Goal: Task Accomplishment & Management: Complete application form

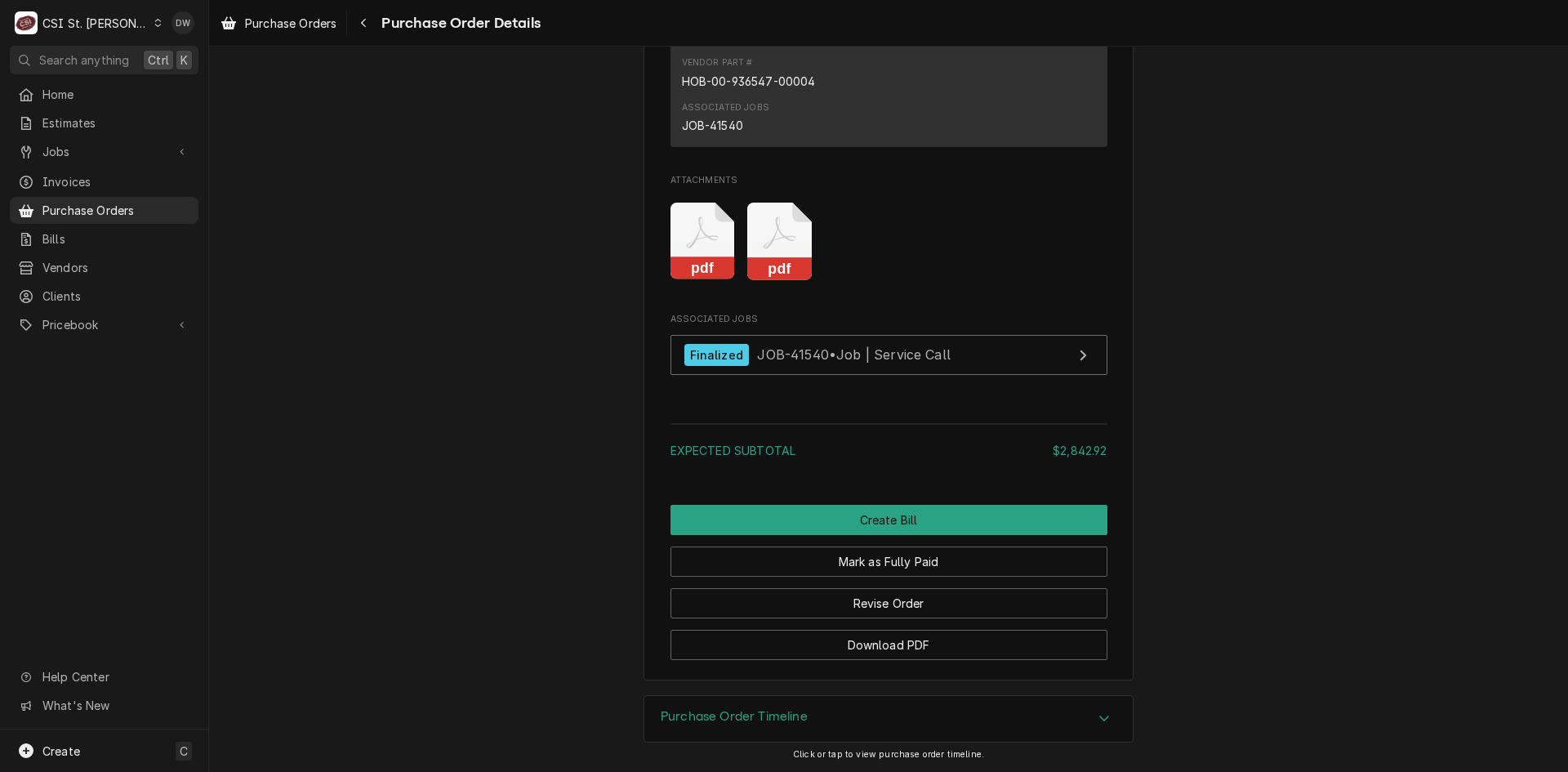
scroll to position [2064, 0]
click at [779, 264] on rect "Attachments" at bounding box center [779, 268] width 64 height 23
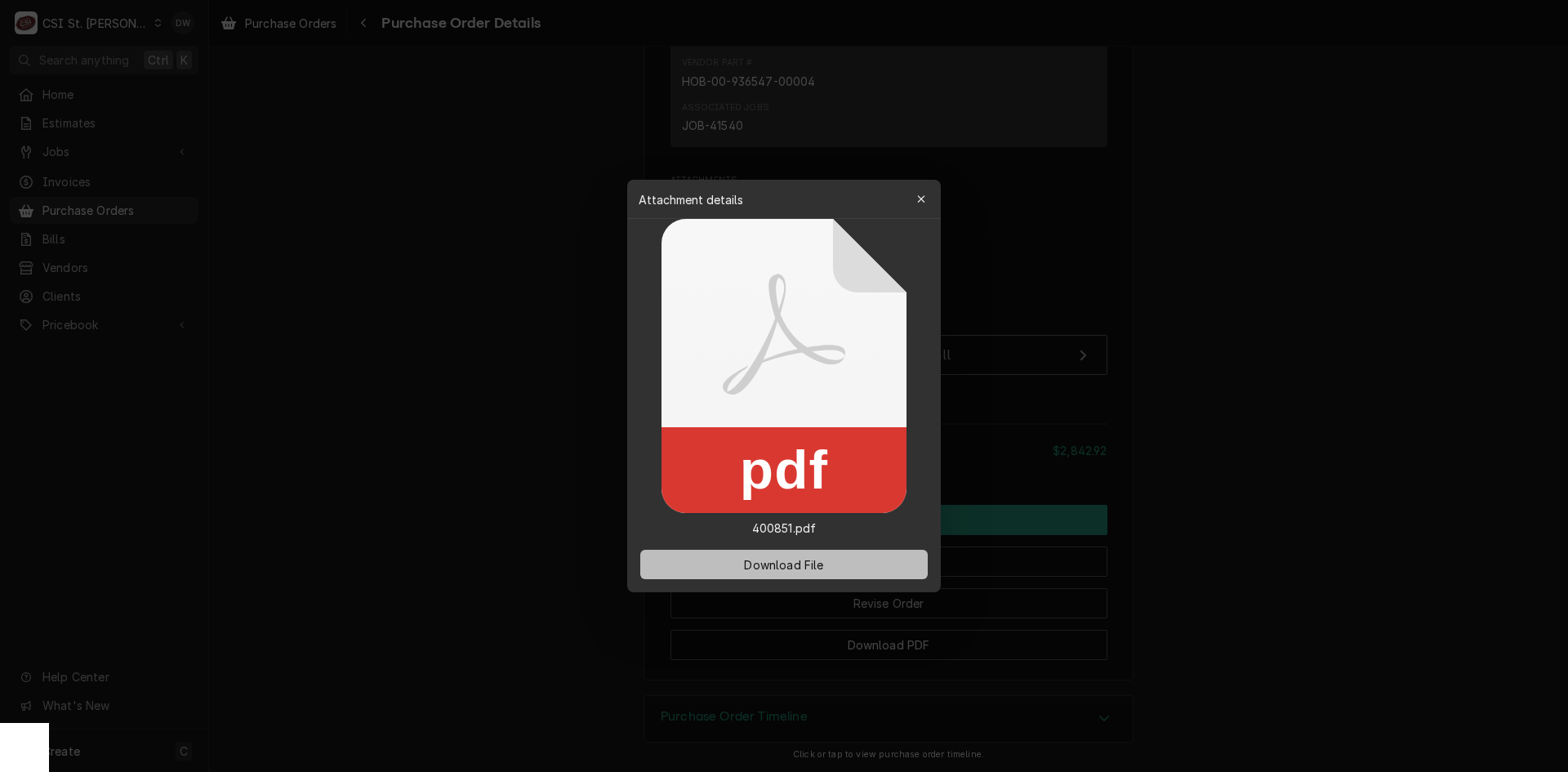
click at [800, 566] on span "Download File" at bounding box center [783, 564] width 85 height 17
click at [1254, 155] on div at bounding box center [784, 386] width 1568 height 772
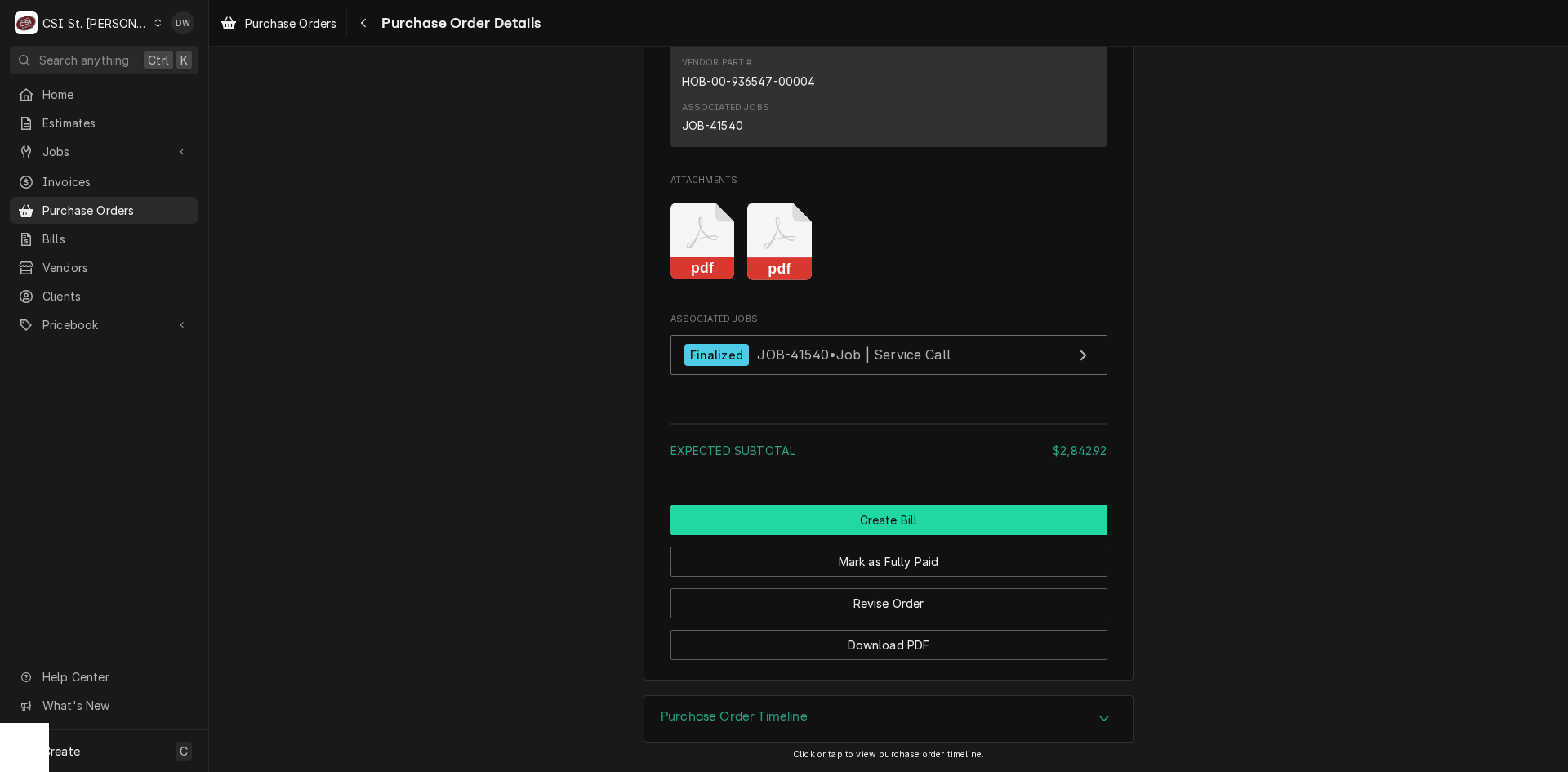
click at [891, 518] on button "Create Bill" at bounding box center [889, 519] width 437 height 30
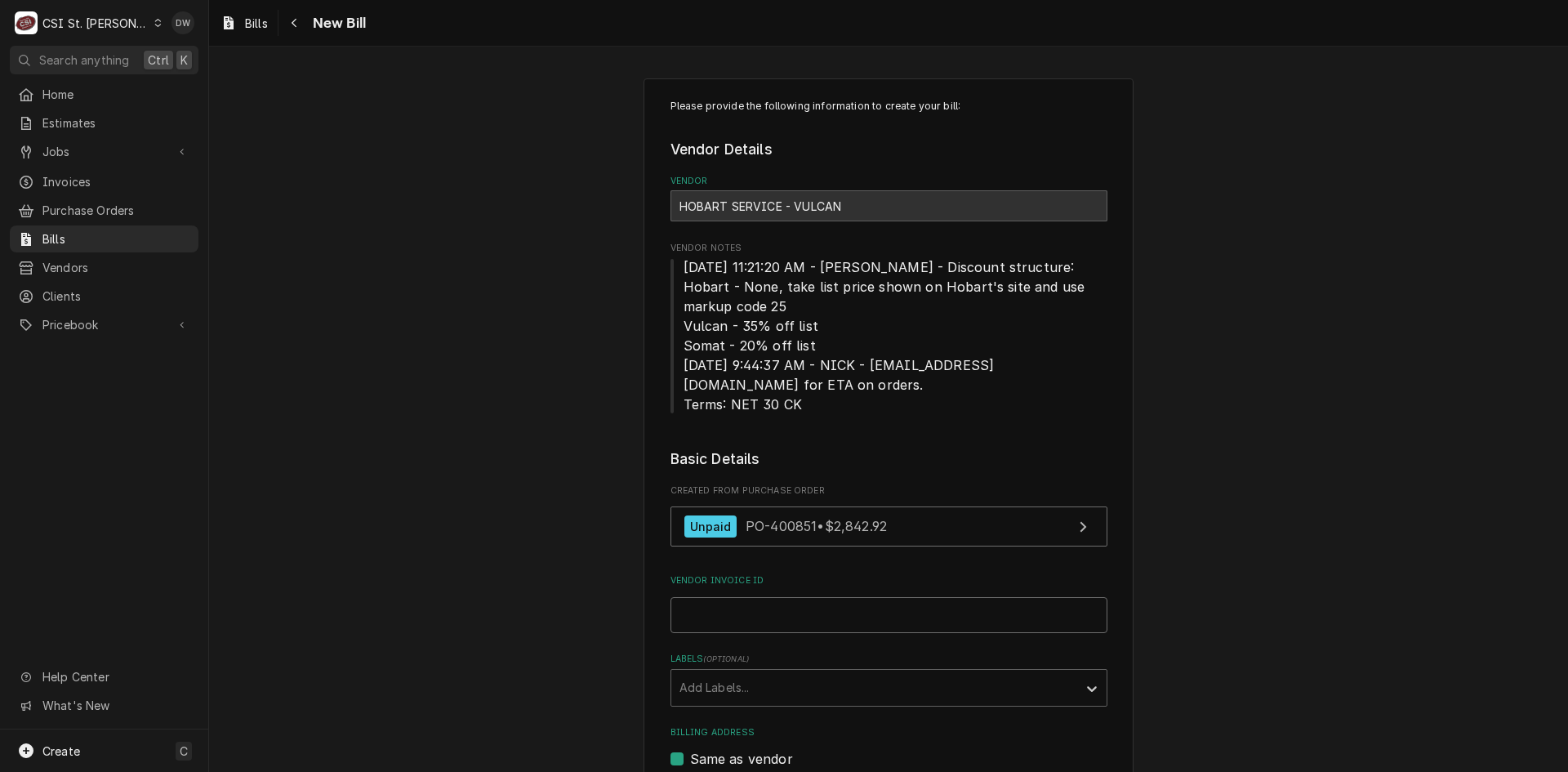
click at [678, 610] on input "Vendor Invoice ID" at bounding box center [889, 614] width 437 height 36
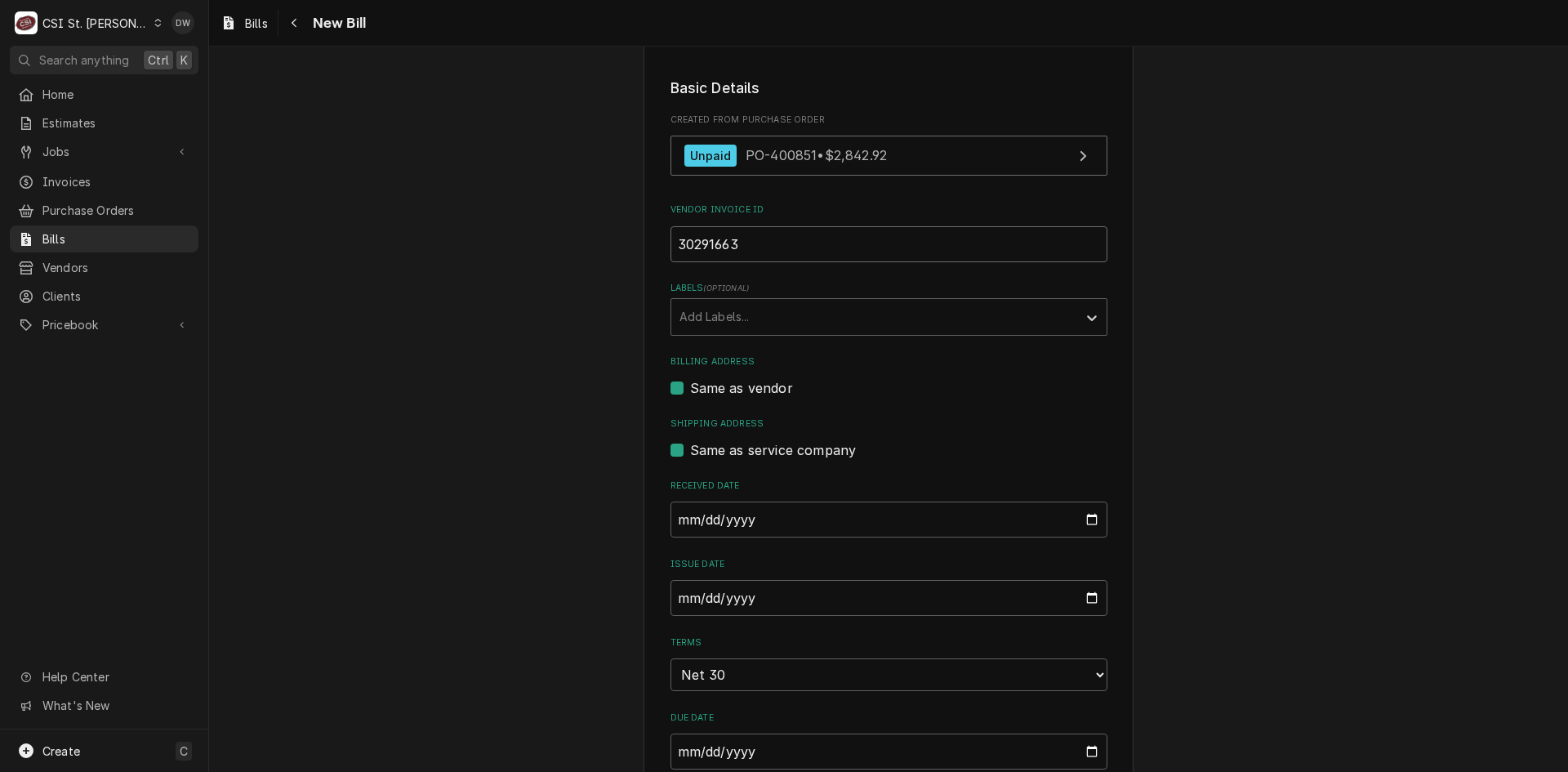
scroll to position [408, 0]
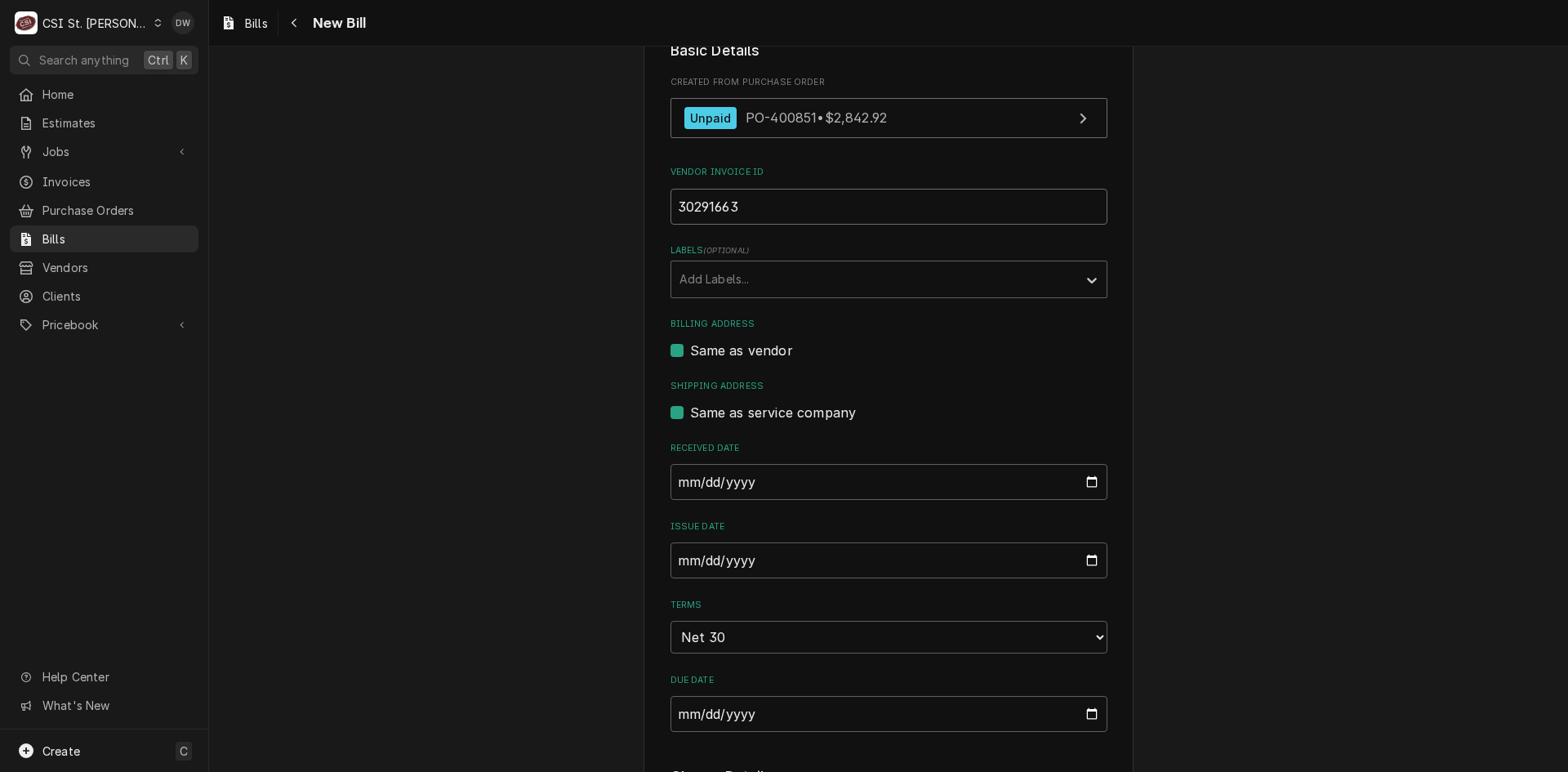
type input "30291663"
click at [679, 558] on input "2025-09-26" at bounding box center [889, 560] width 437 height 36
type input "2025-08-26"
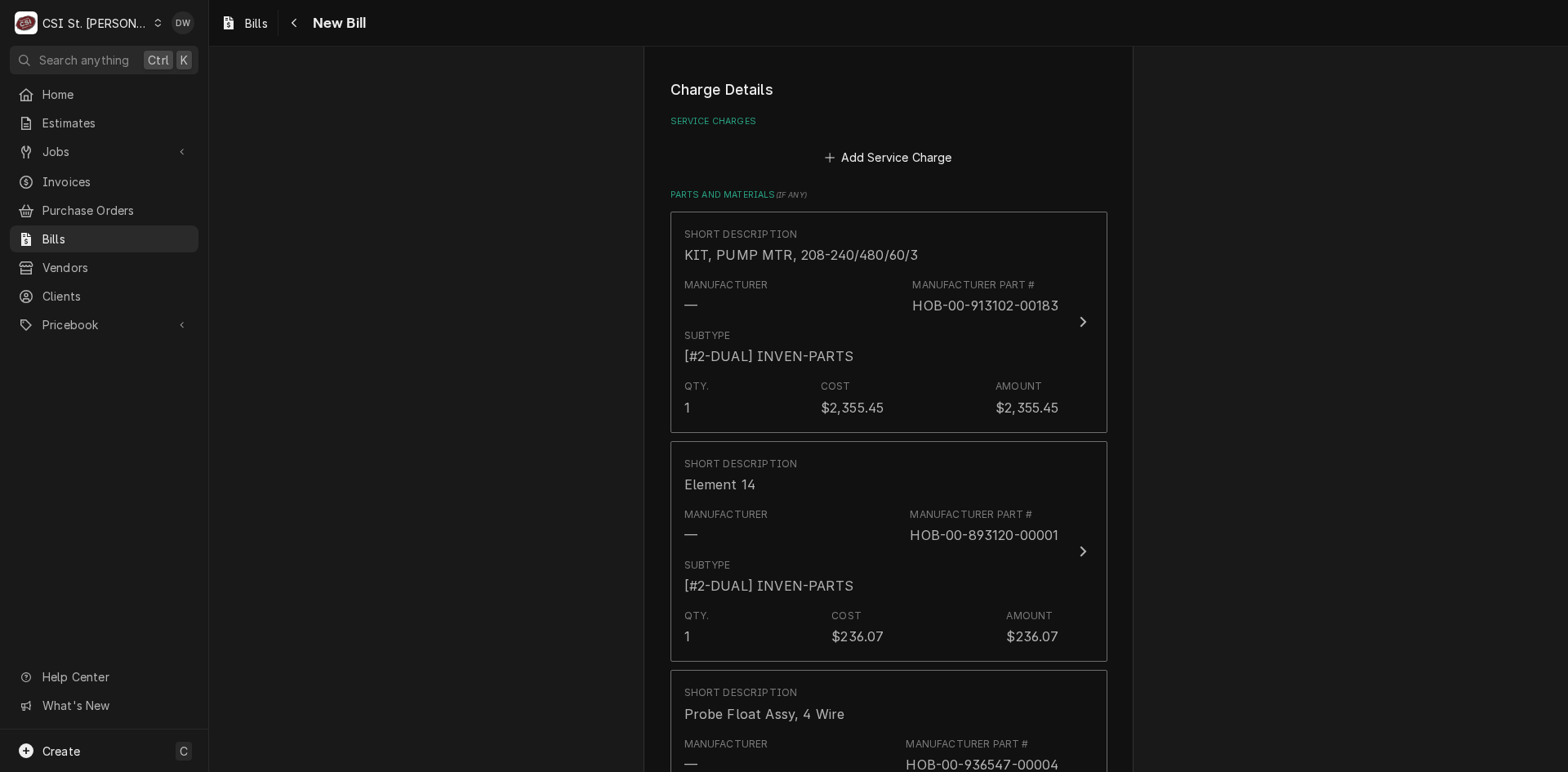
scroll to position [1143, 0]
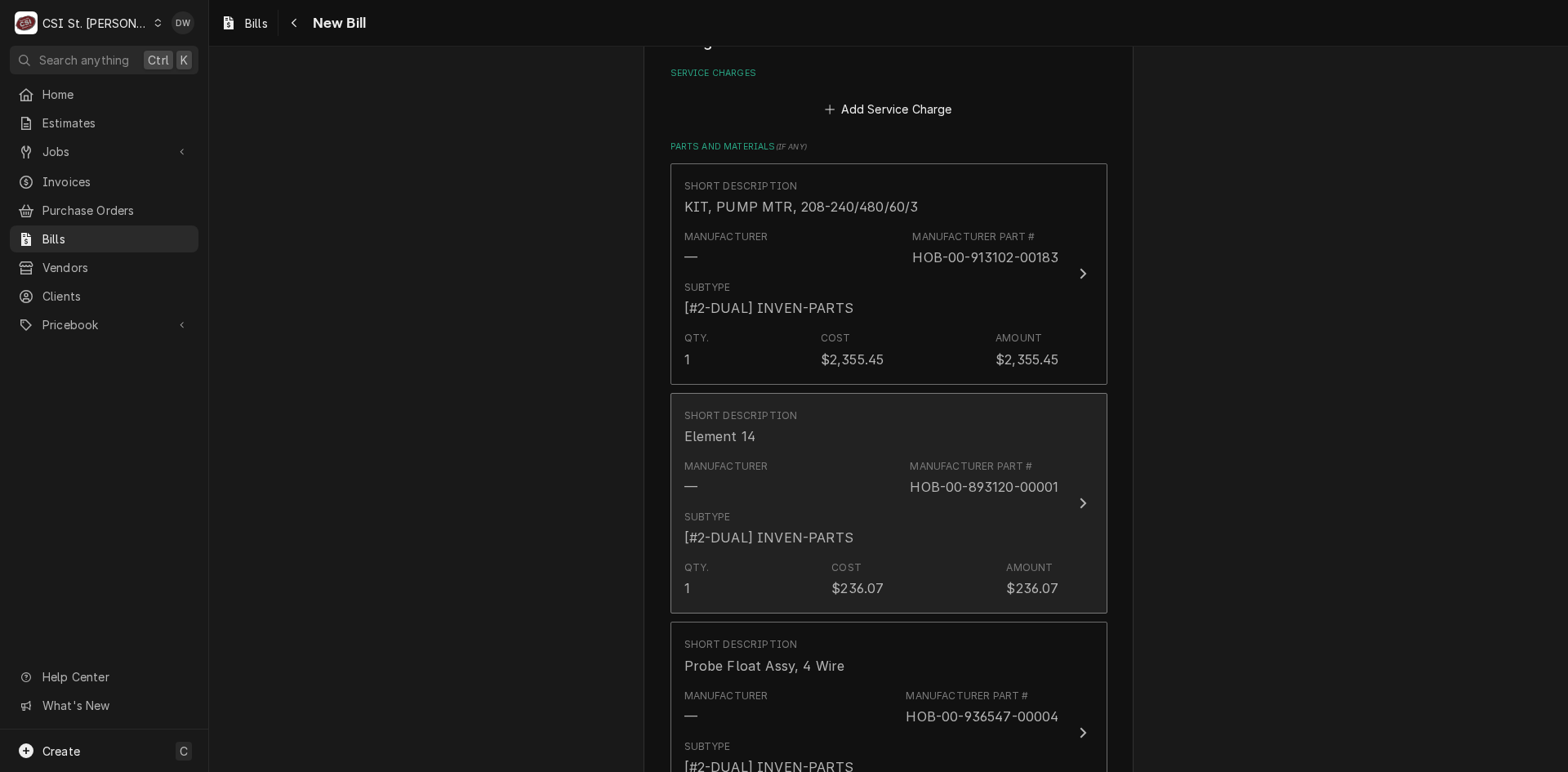
click at [1080, 495] on div "Update Line Item" at bounding box center [1083, 503] width 21 height 19
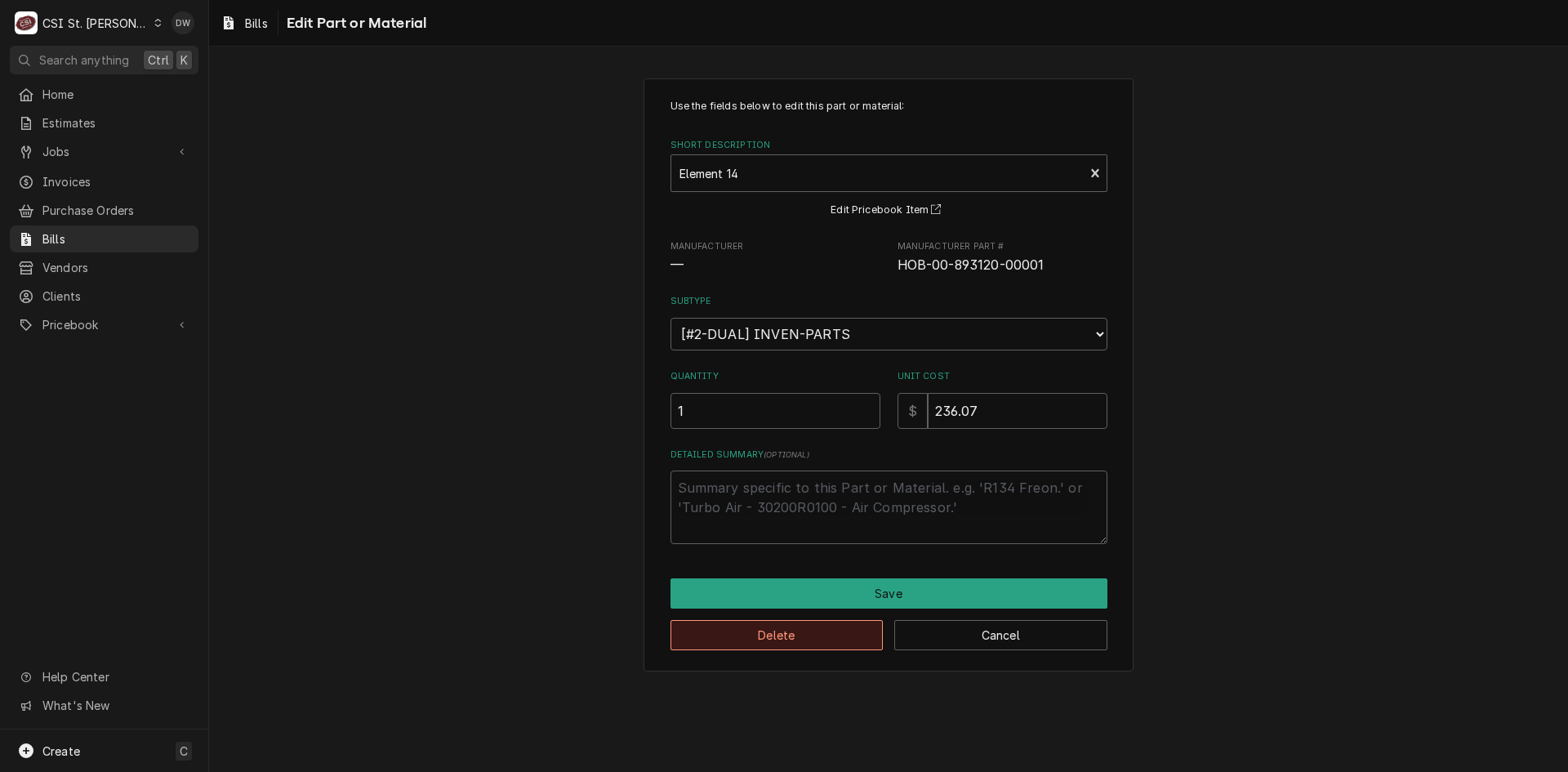
click at [805, 638] on button "Delete" at bounding box center [777, 635] width 213 height 30
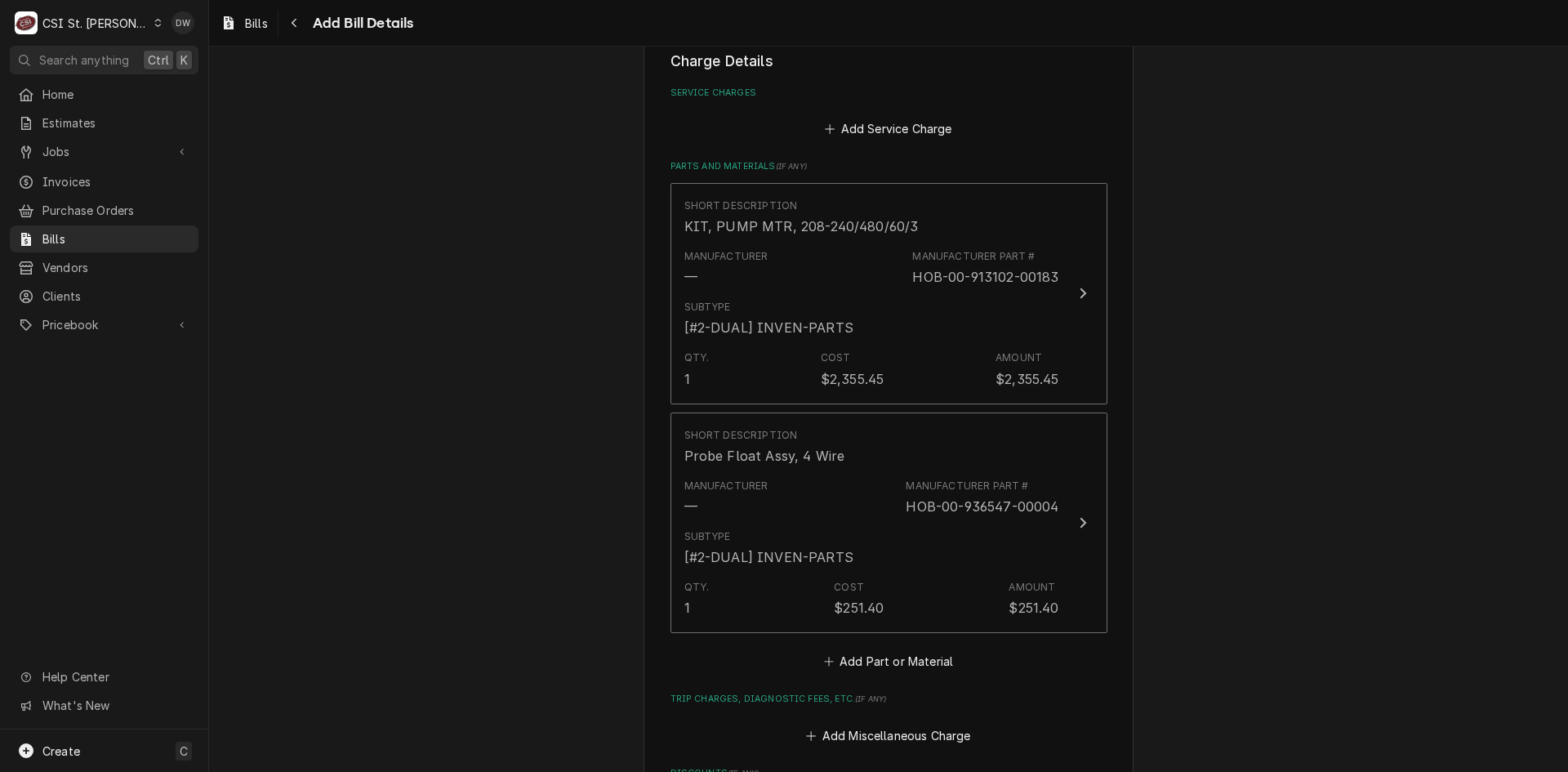
scroll to position [1123, 0]
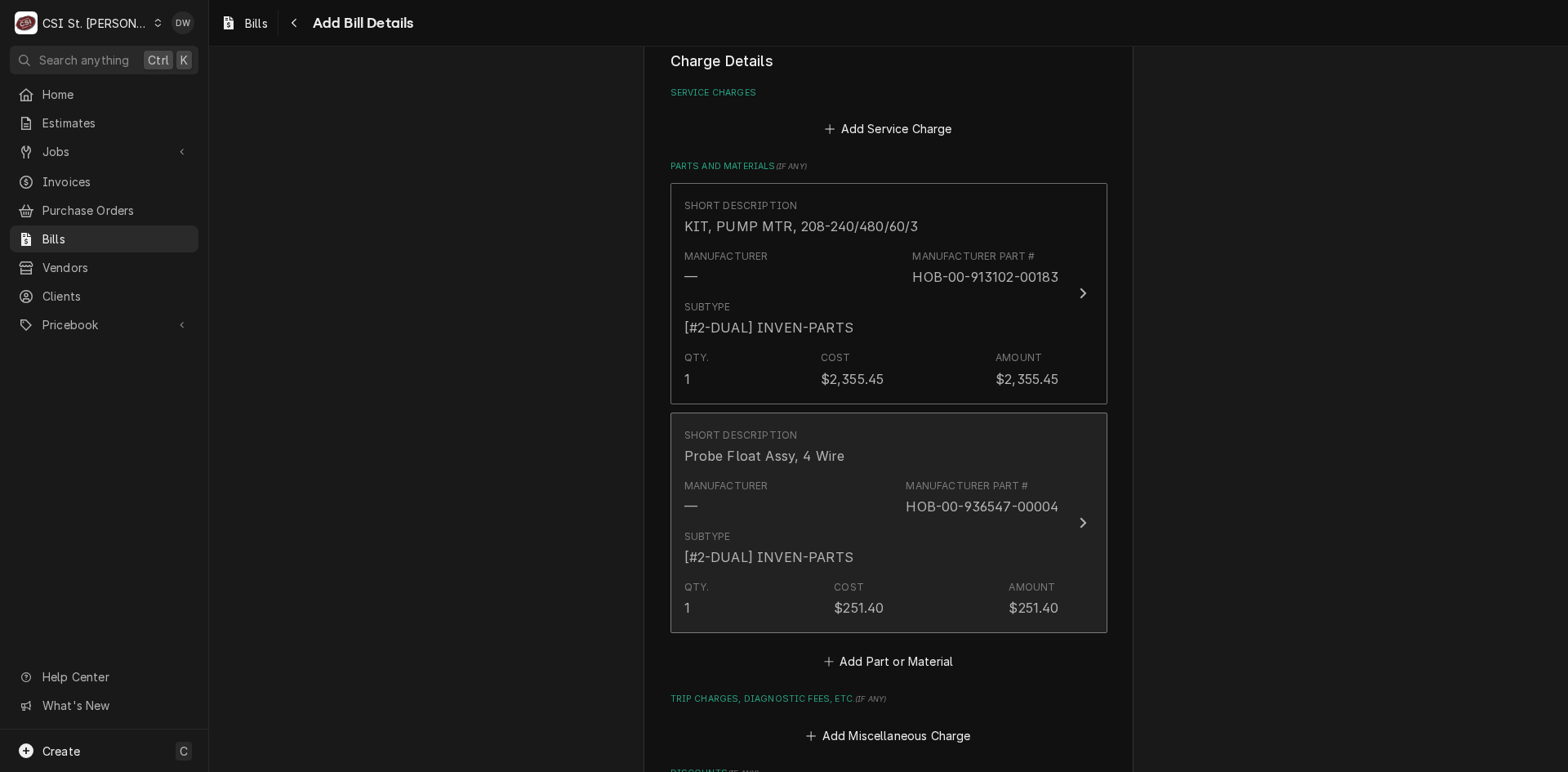
click at [1080, 527] on div "Update Line Item" at bounding box center [1083, 523] width 21 height 19
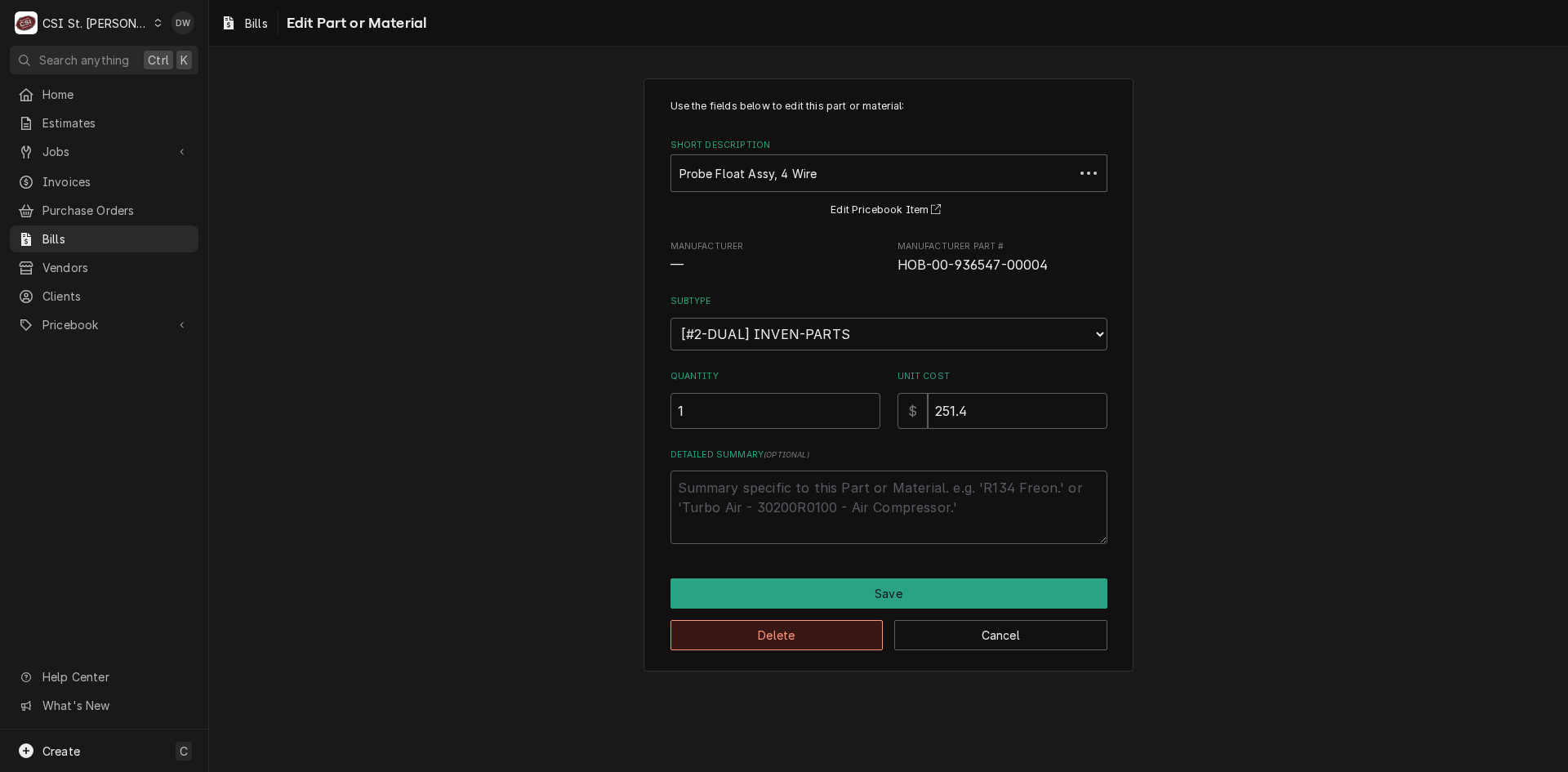
type textarea "x"
click at [782, 635] on button "Delete" at bounding box center [777, 635] width 213 height 30
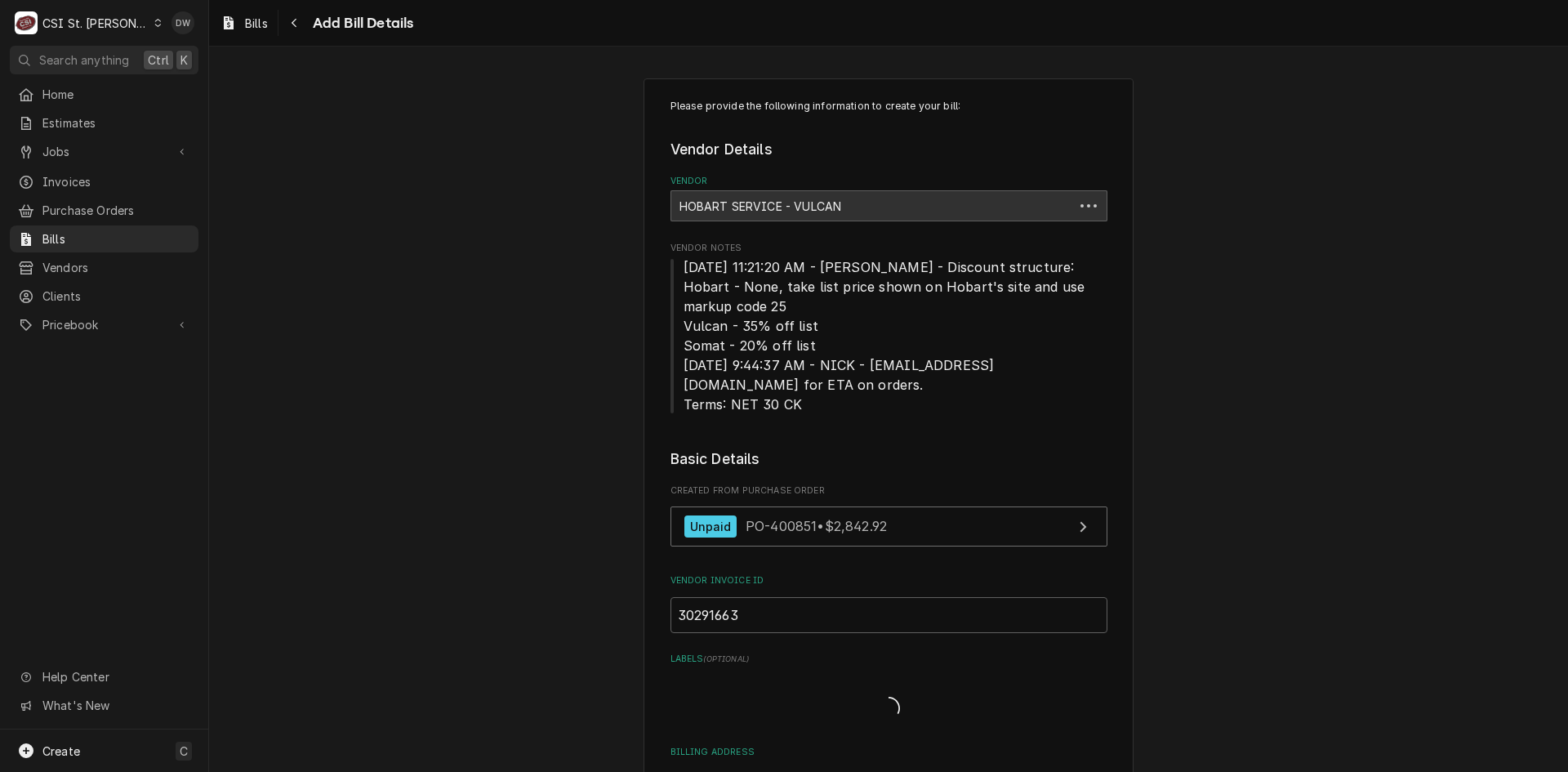
scroll to position [1104, 0]
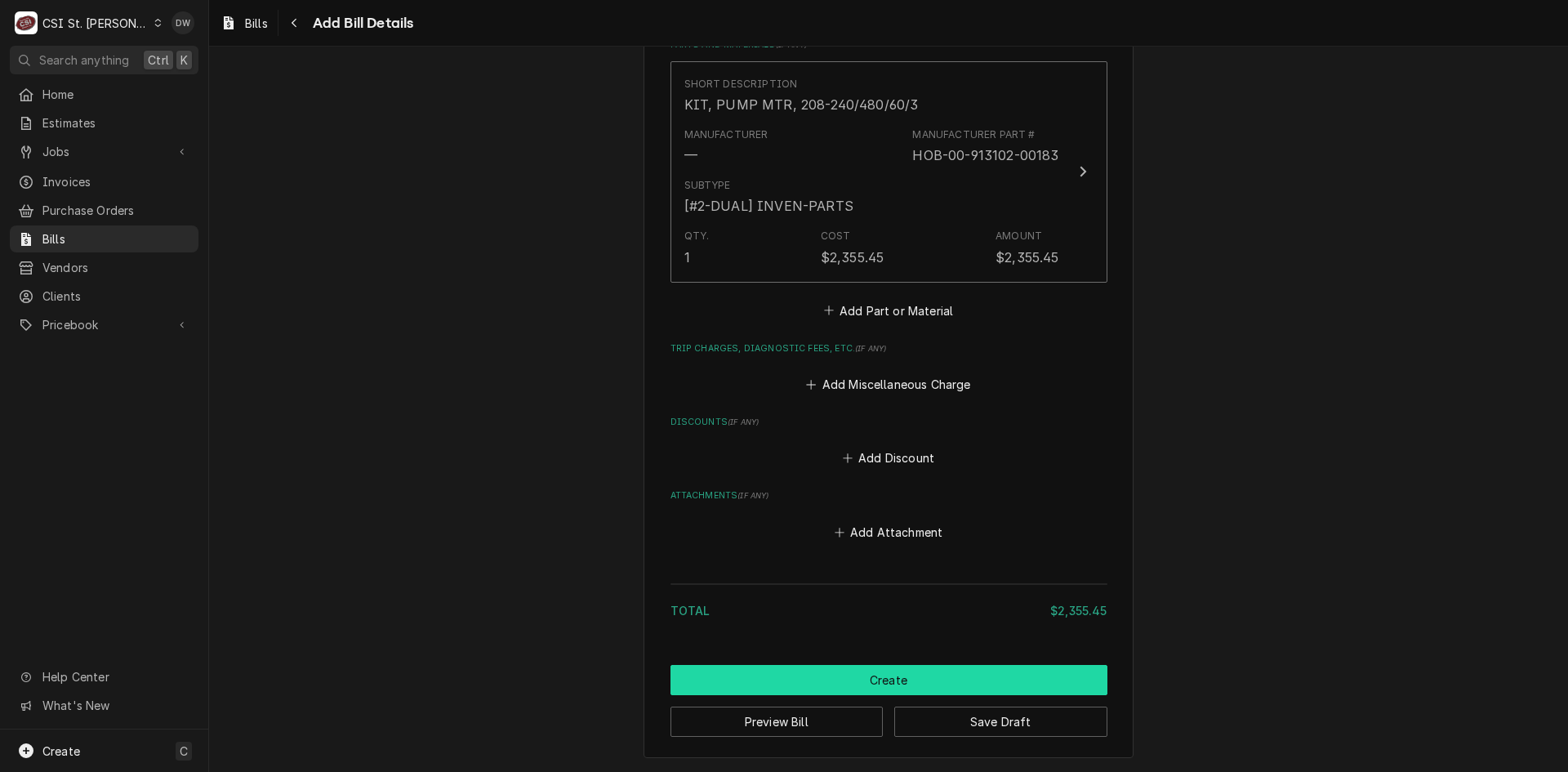
click at [893, 674] on button "Create" at bounding box center [889, 680] width 437 height 30
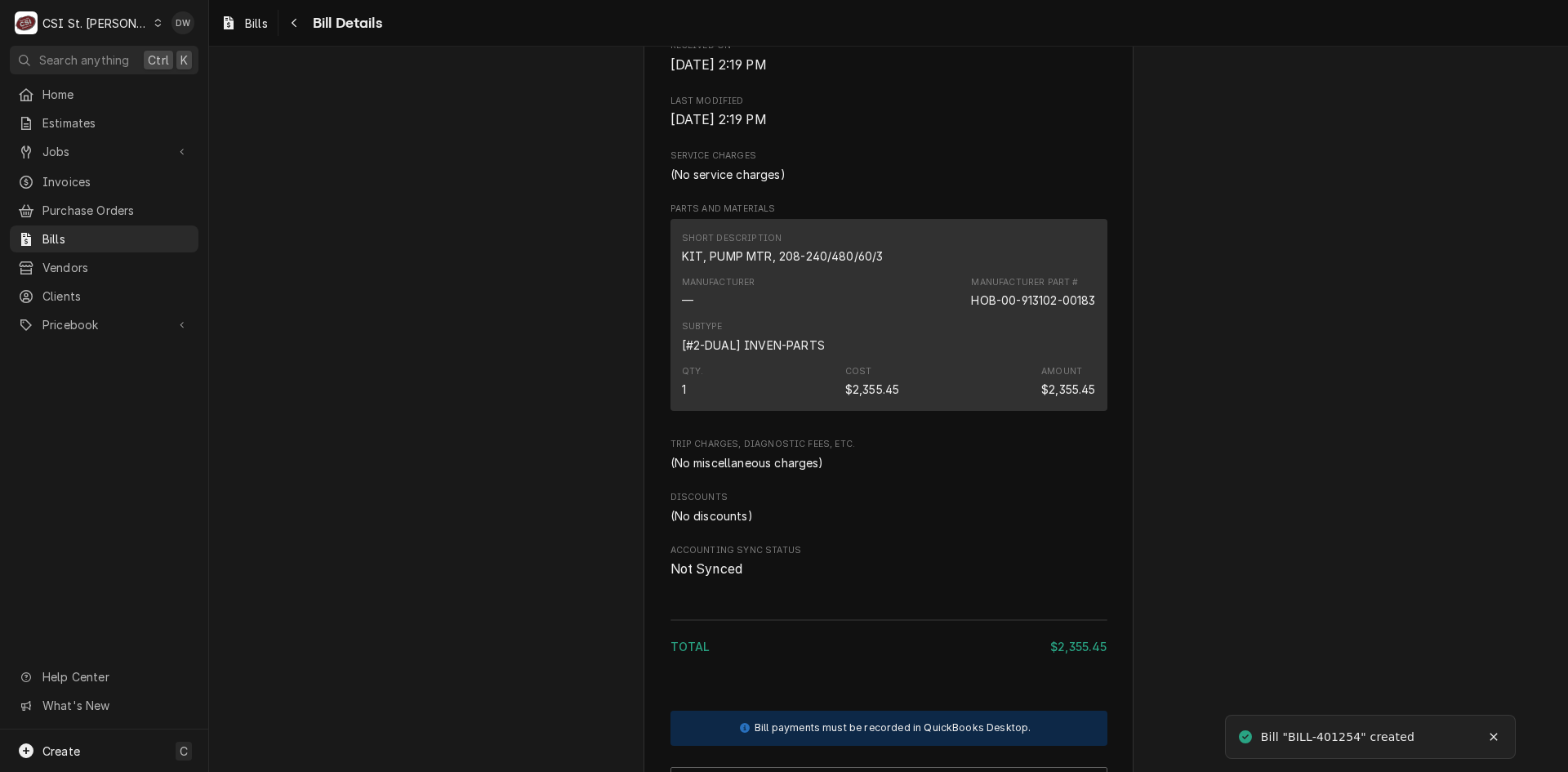
scroll to position [735, 0]
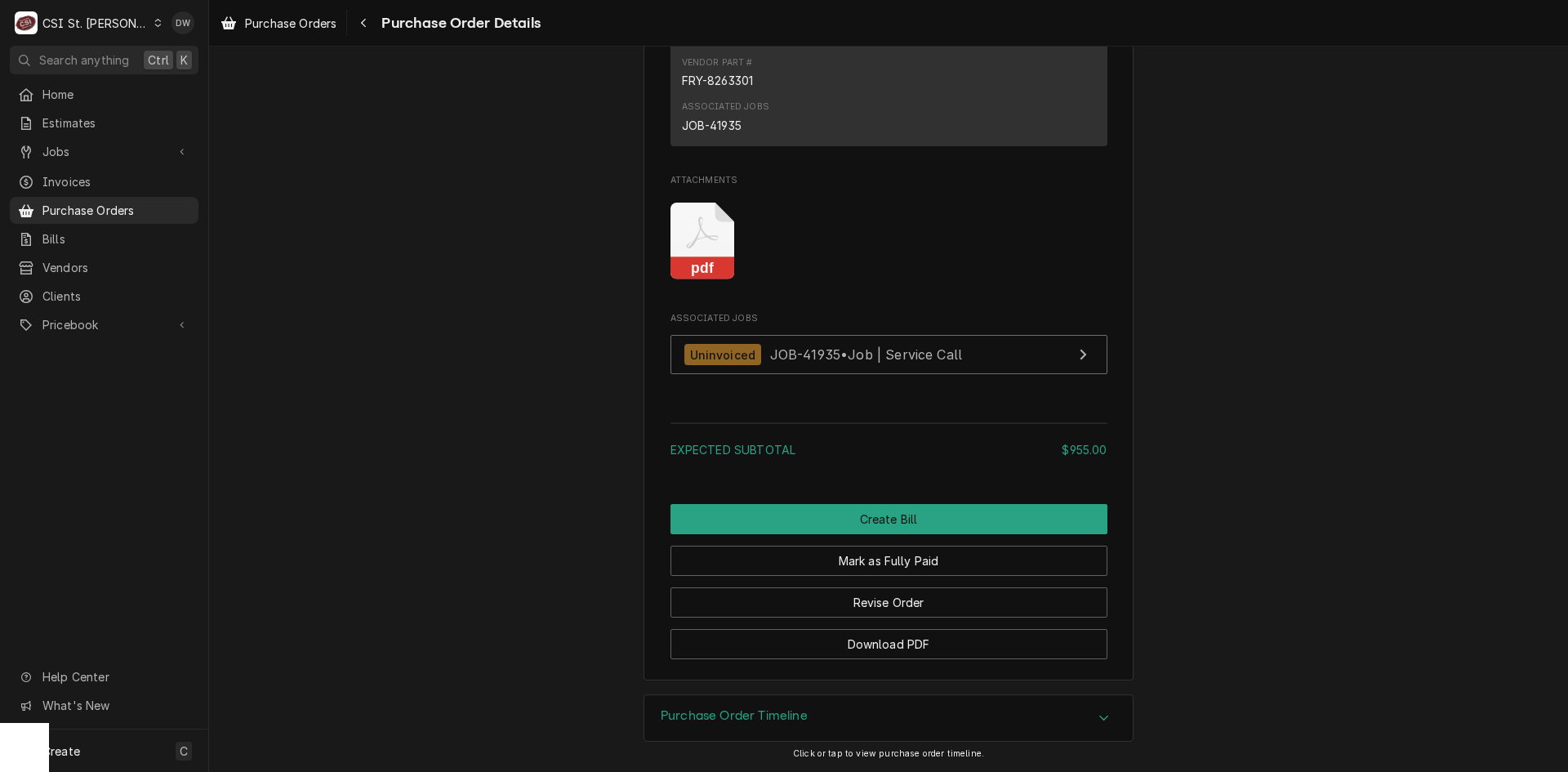
scroll to position [1400, 0]
click at [695, 262] on rect "Attachments" at bounding box center [703, 268] width 64 height 23
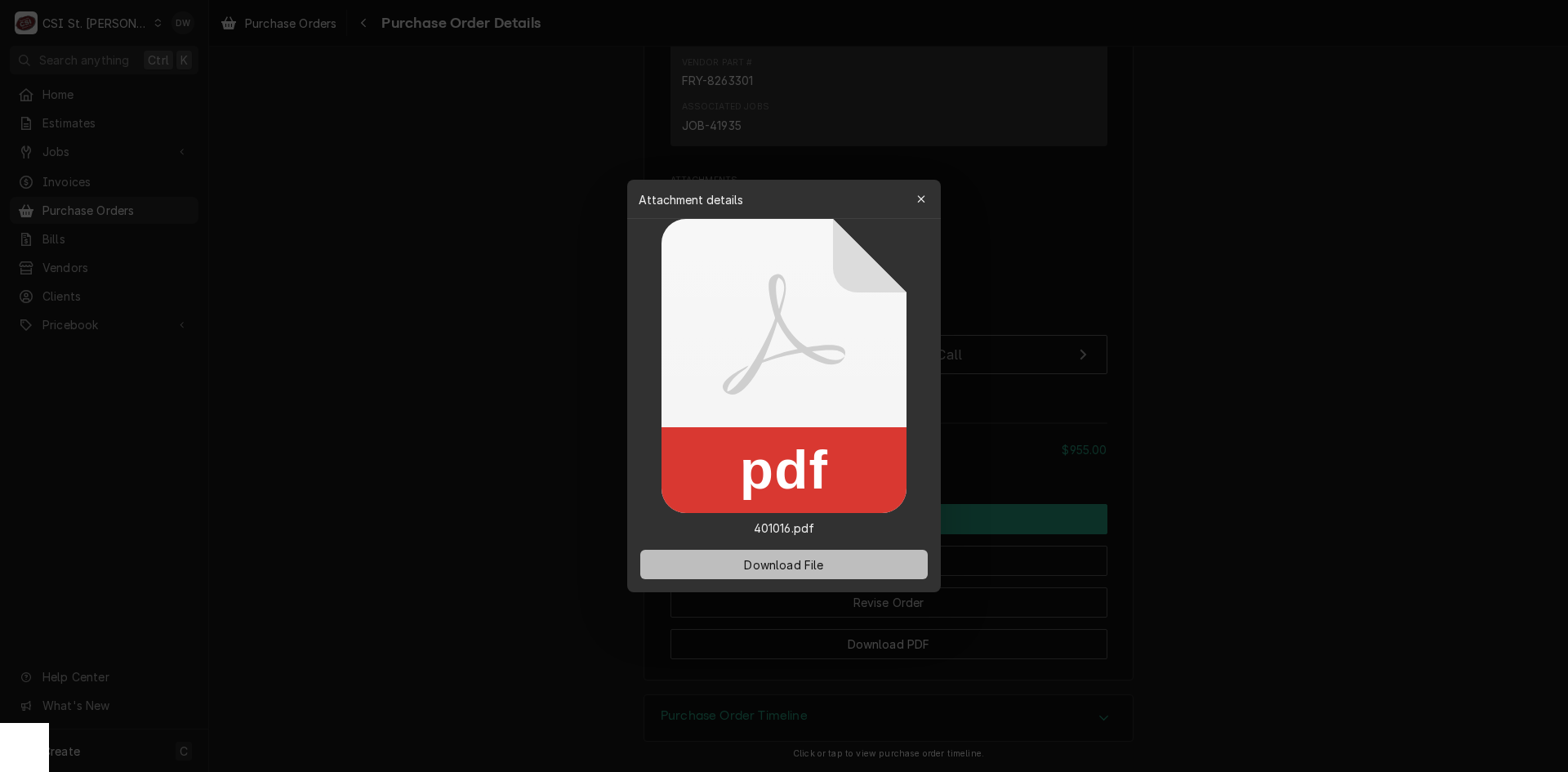
click at [759, 566] on span "Download File" at bounding box center [783, 564] width 85 height 17
click at [1341, 373] on div at bounding box center [784, 386] width 1568 height 772
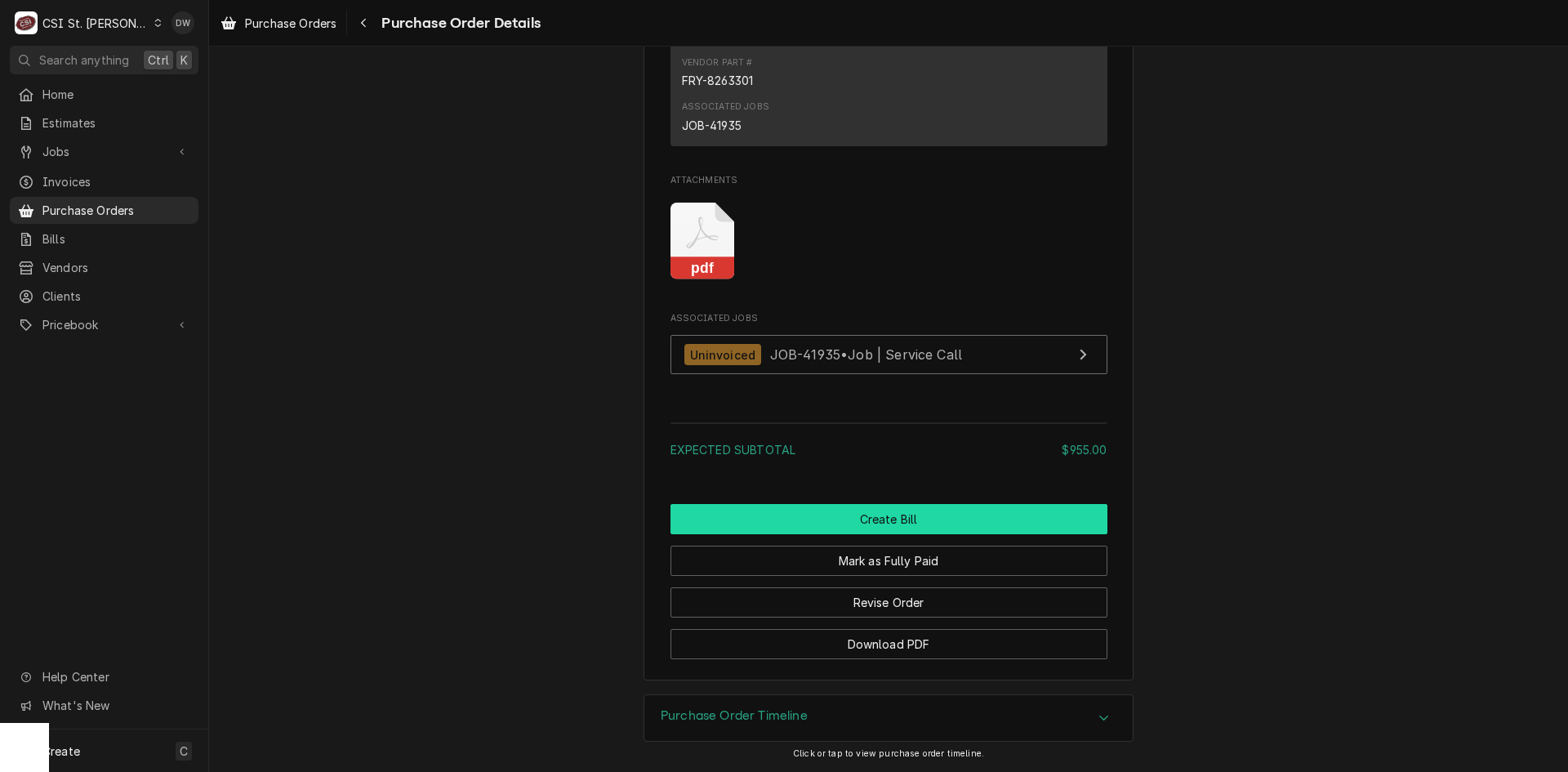
click at [908, 513] on button "Create Bill" at bounding box center [889, 518] width 437 height 30
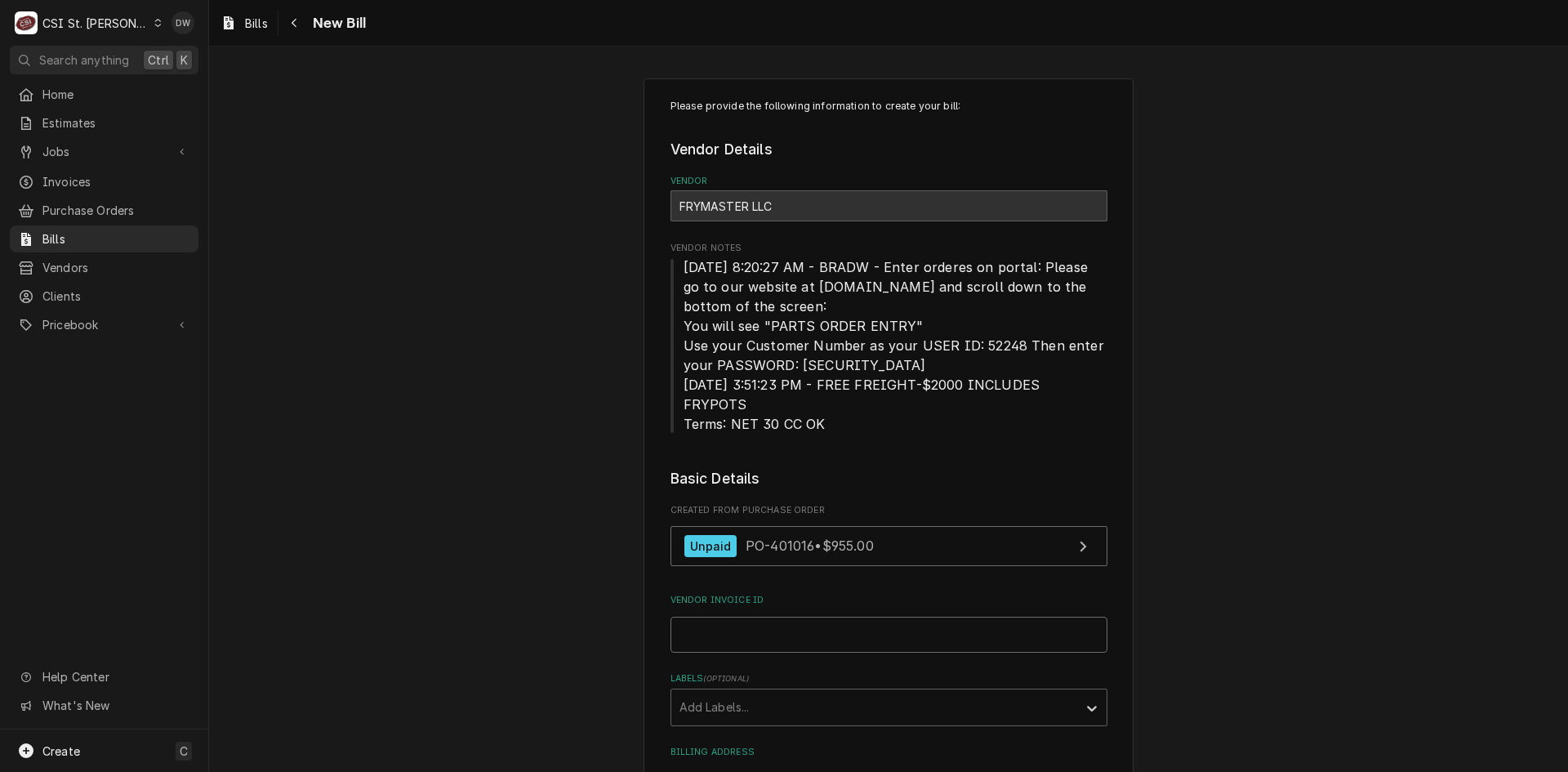
drag, startPoint x: 762, startPoint y: 621, endPoint x: 769, endPoint y: 614, distance: 9.9
click at [764, 621] on input "Vendor Invoice ID" at bounding box center [889, 634] width 437 height 36
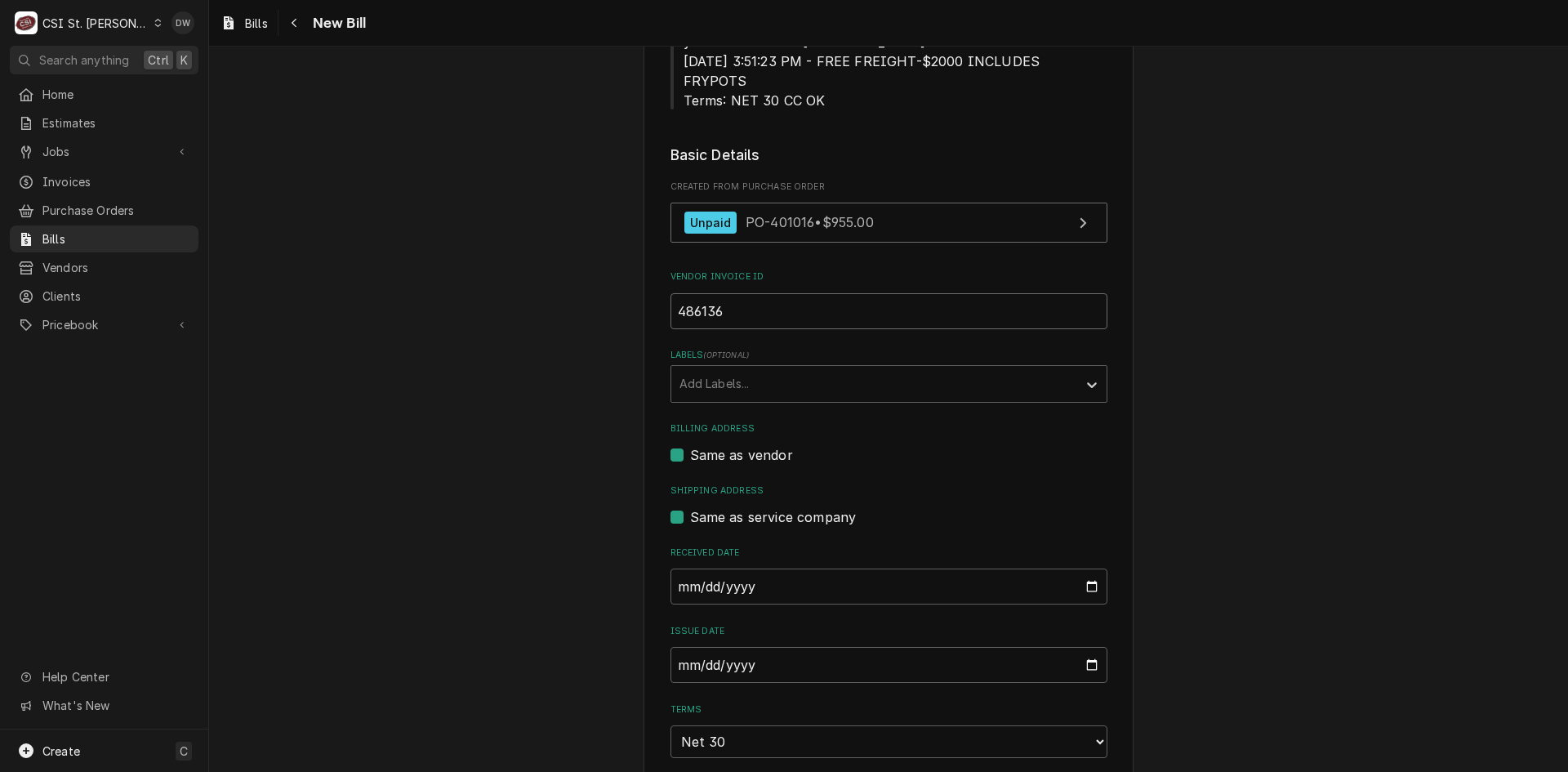
scroll to position [327, 0]
type input "486136"
click at [674, 660] on input "2025-09-26" at bounding box center [889, 661] width 437 height 36
type input "2025-08-21"
click at [1141, 596] on div "Please provide the following information to create your bill: Vendor Details Ve…" at bounding box center [888, 723] width 1359 height 1973
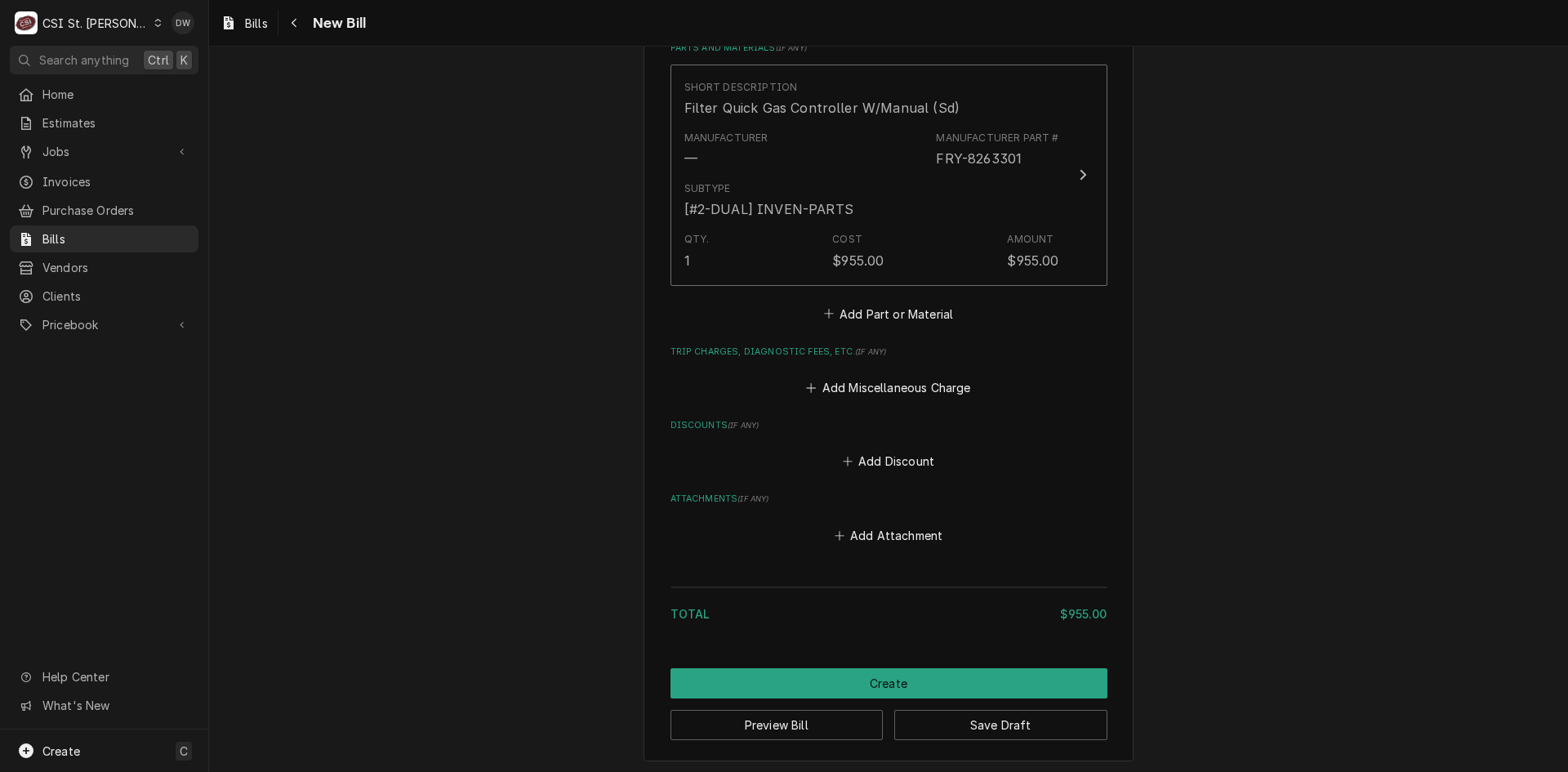
scroll to position [1265, 0]
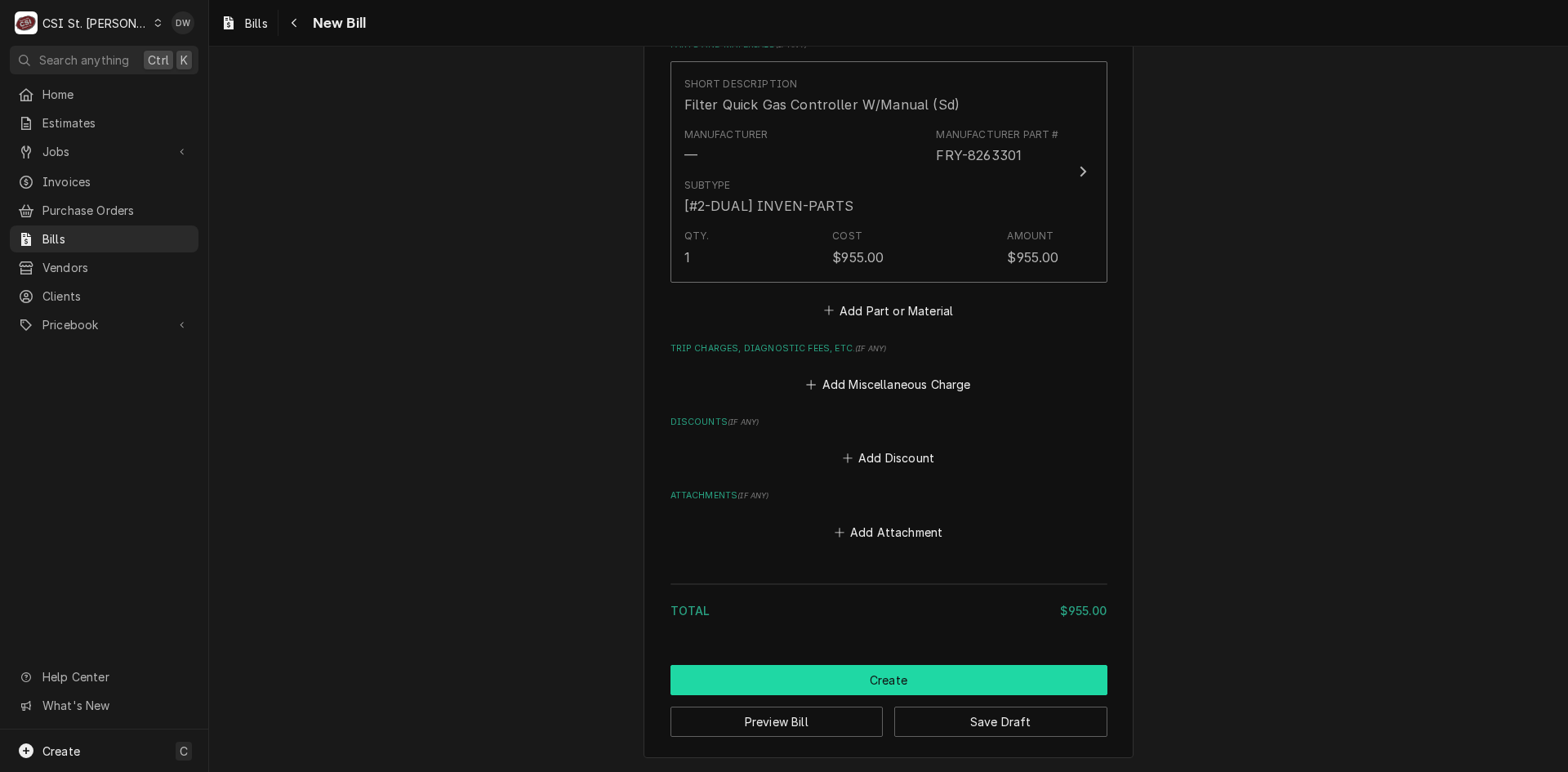
drag, startPoint x: 906, startPoint y: 681, endPoint x: 971, endPoint y: 404, distance: 284.5
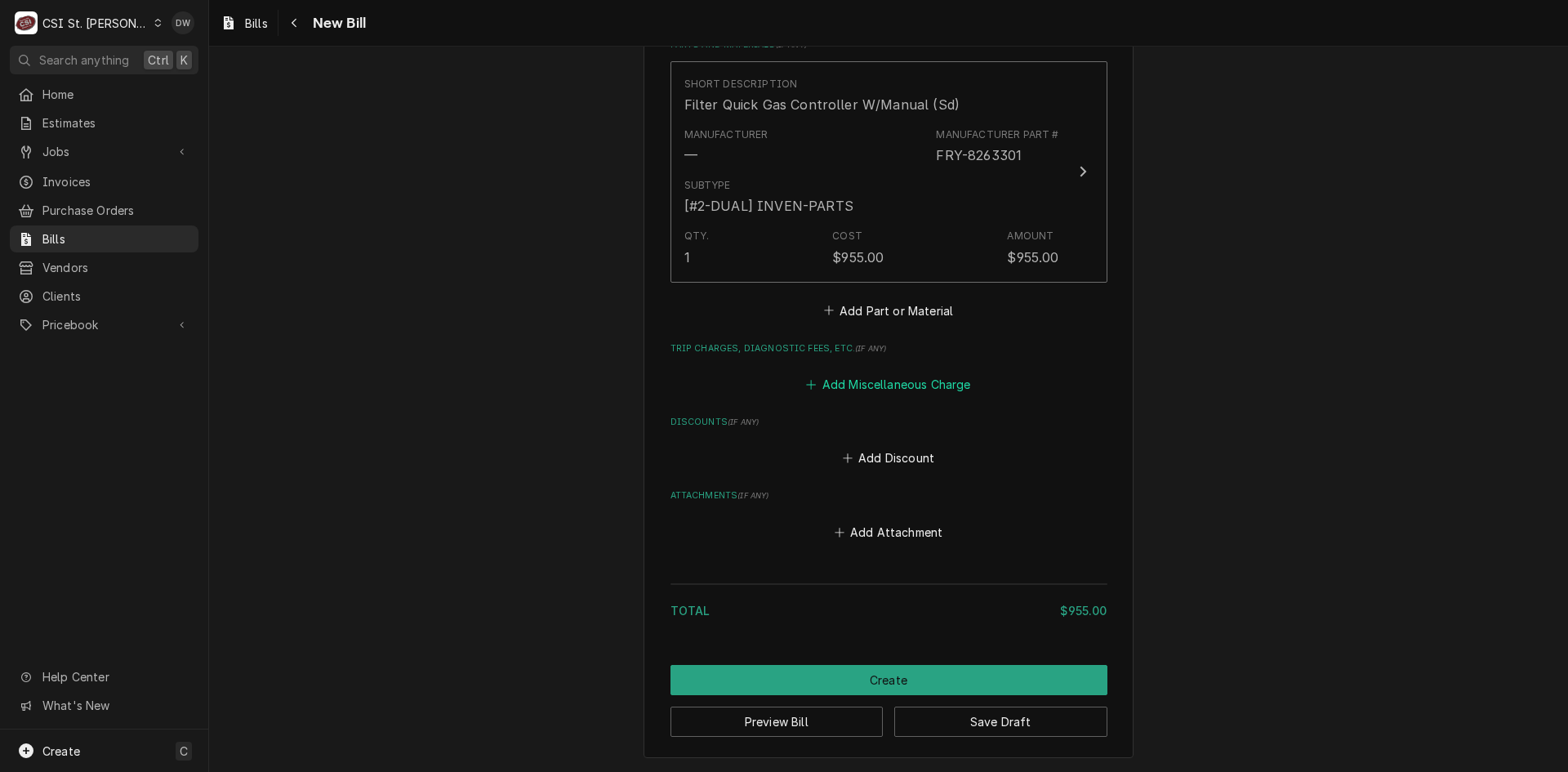
click at [924, 375] on button "Add Miscellaneous Charge" at bounding box center [888, 385] width 170 height 23
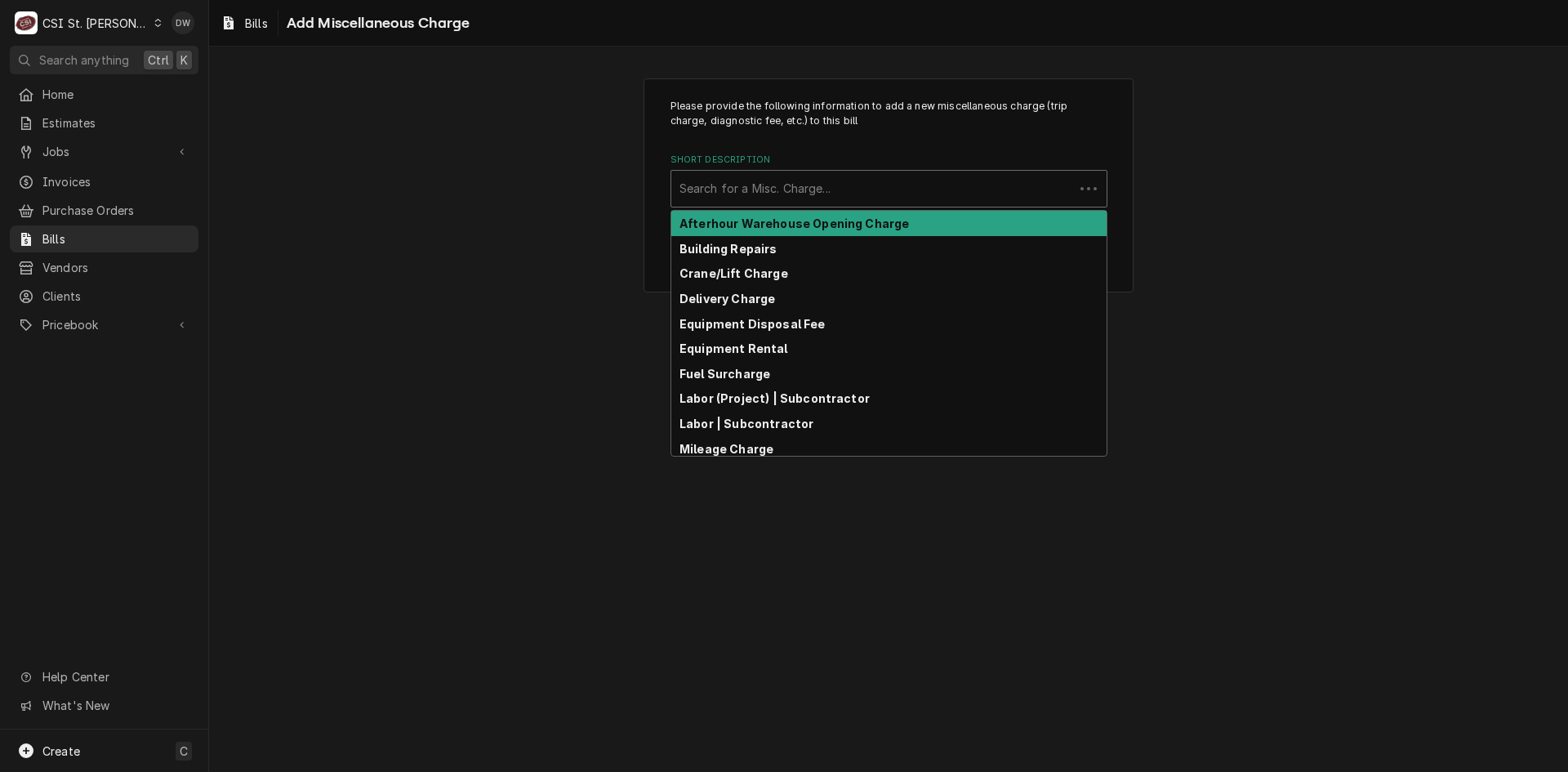
click at [722, 180] on div "Short Description" at bounding box center [872, 188] width 386 height 29
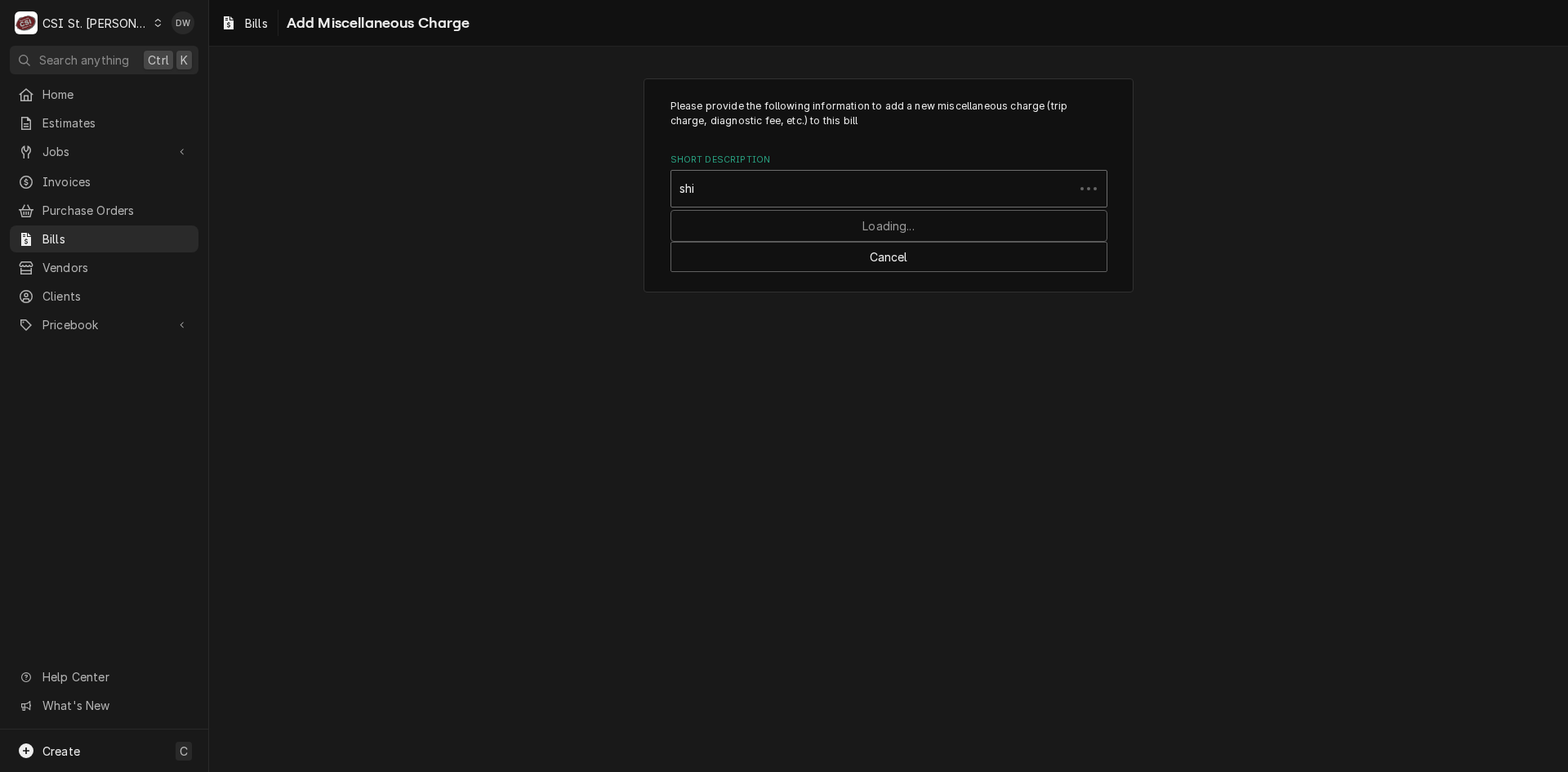
type input "ship"
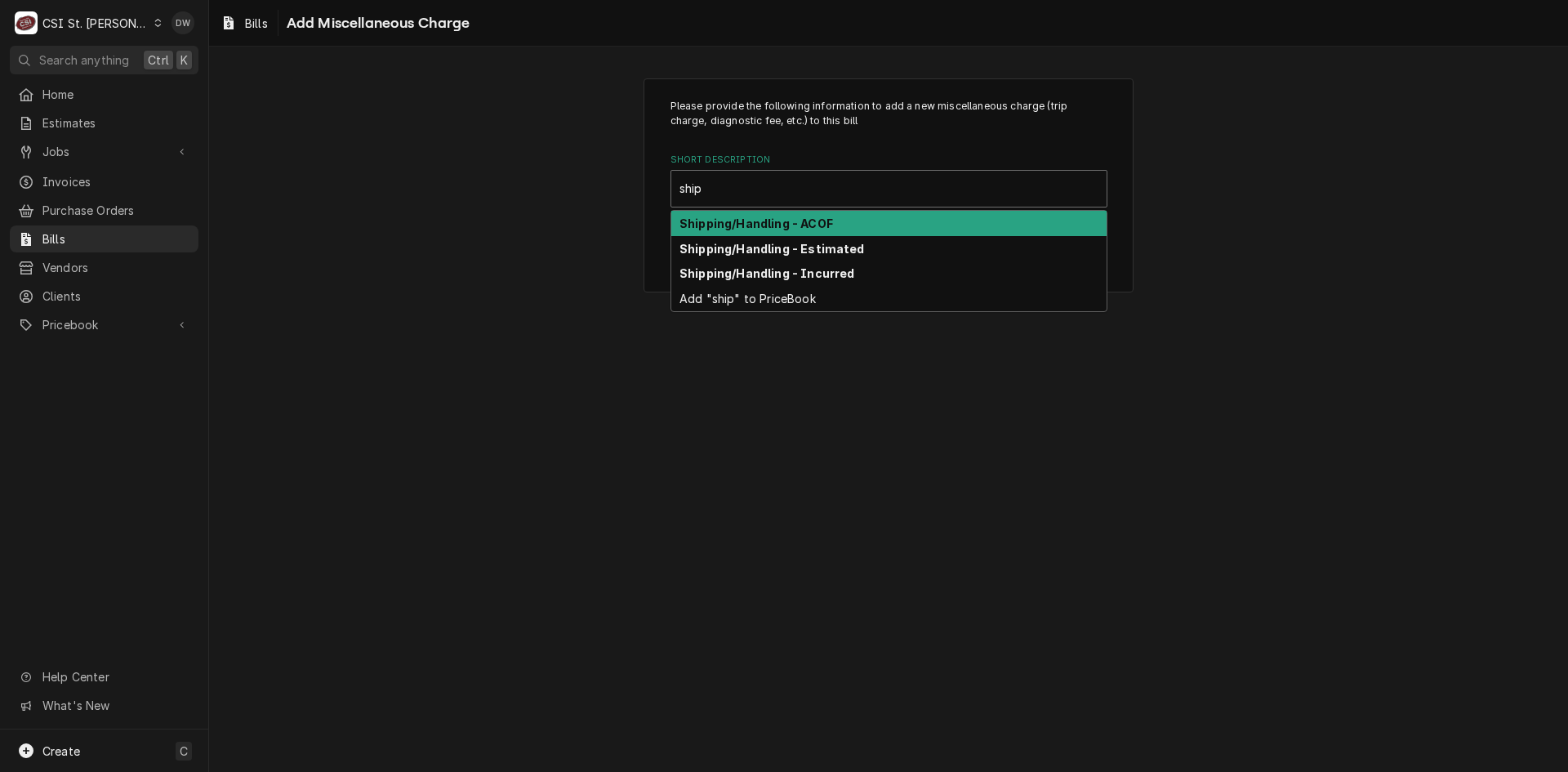
click at [736, 217] on strong "Shipping/Handling - ACOF" at bounding box center [756, 224] width 153 height 14
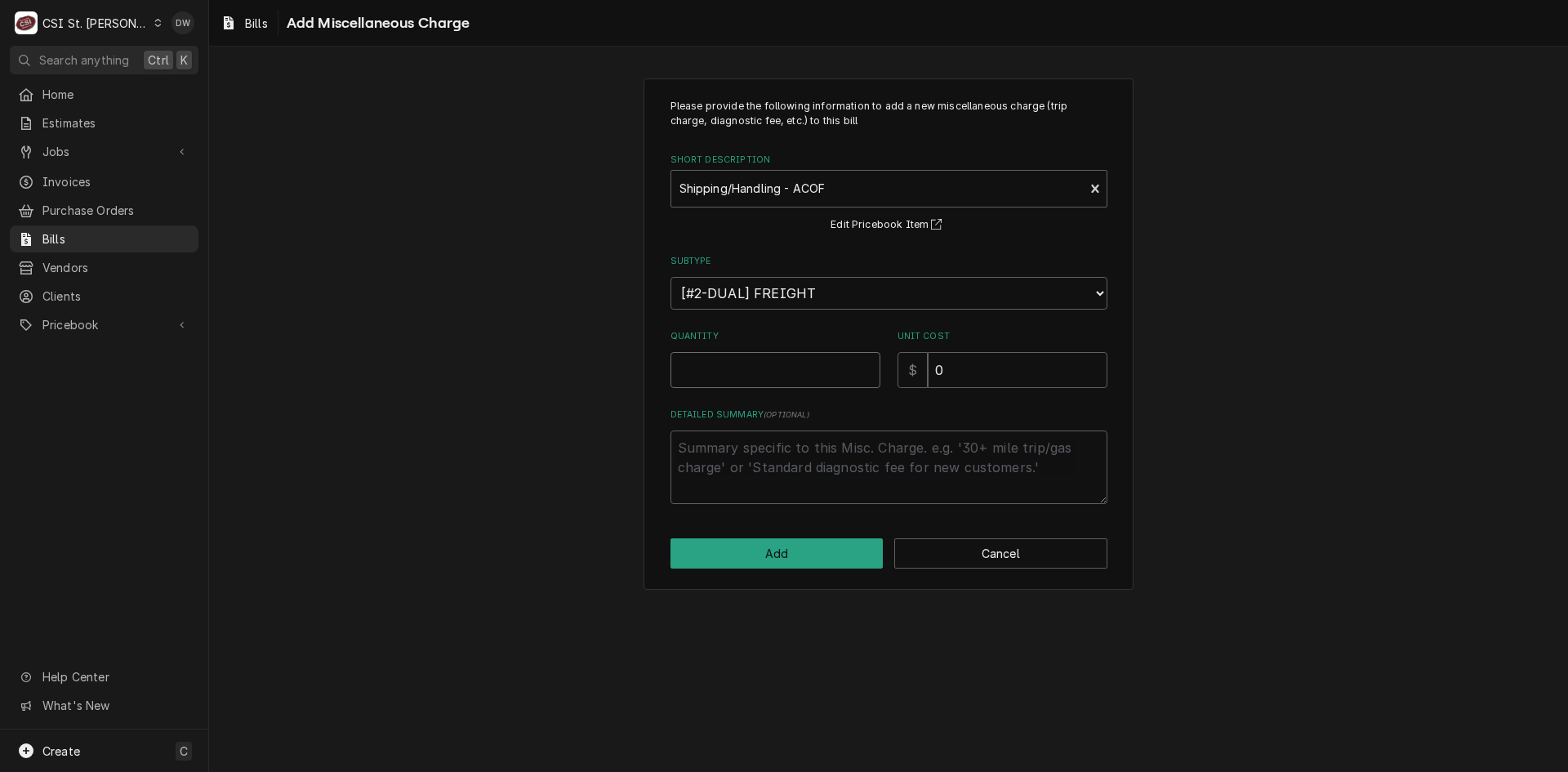
click at [722, 369] on input "Quantity" at bounding box center [776, 370] width 210 height 36
type textarea "x"
type input "1"
drag, startPoint x: 948, startPoint y: 364, endPoint x: 874, endPoint y: 363, distance: 74.0
click at [874, 363] on div "Quantity 1 Unit Cost $ 0" at bounding box center [889, 359] width 437 height 58
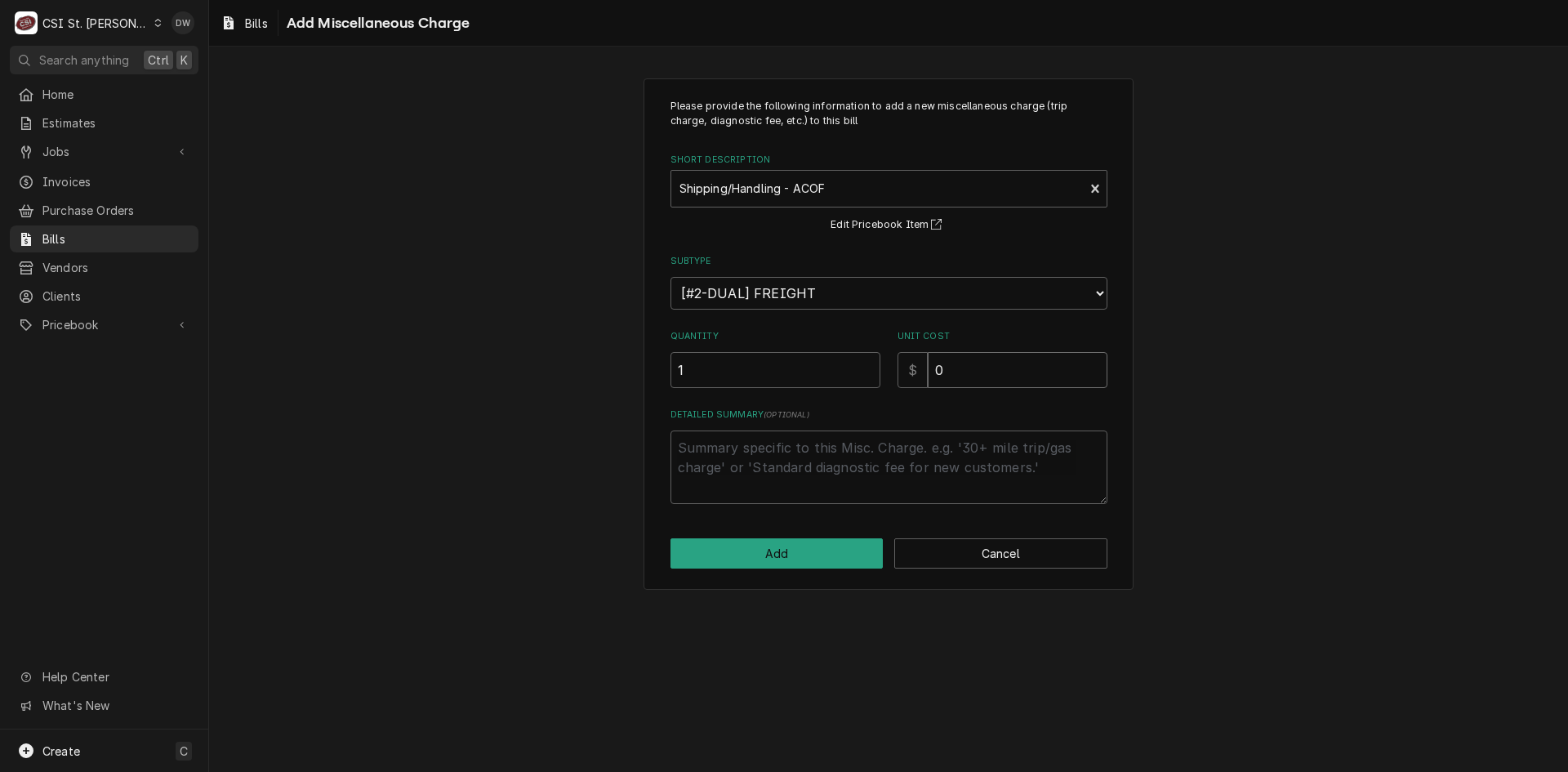
type textarea "x"
type input "9"
type textarea "x"
type input "9.5"
type textarea "x"
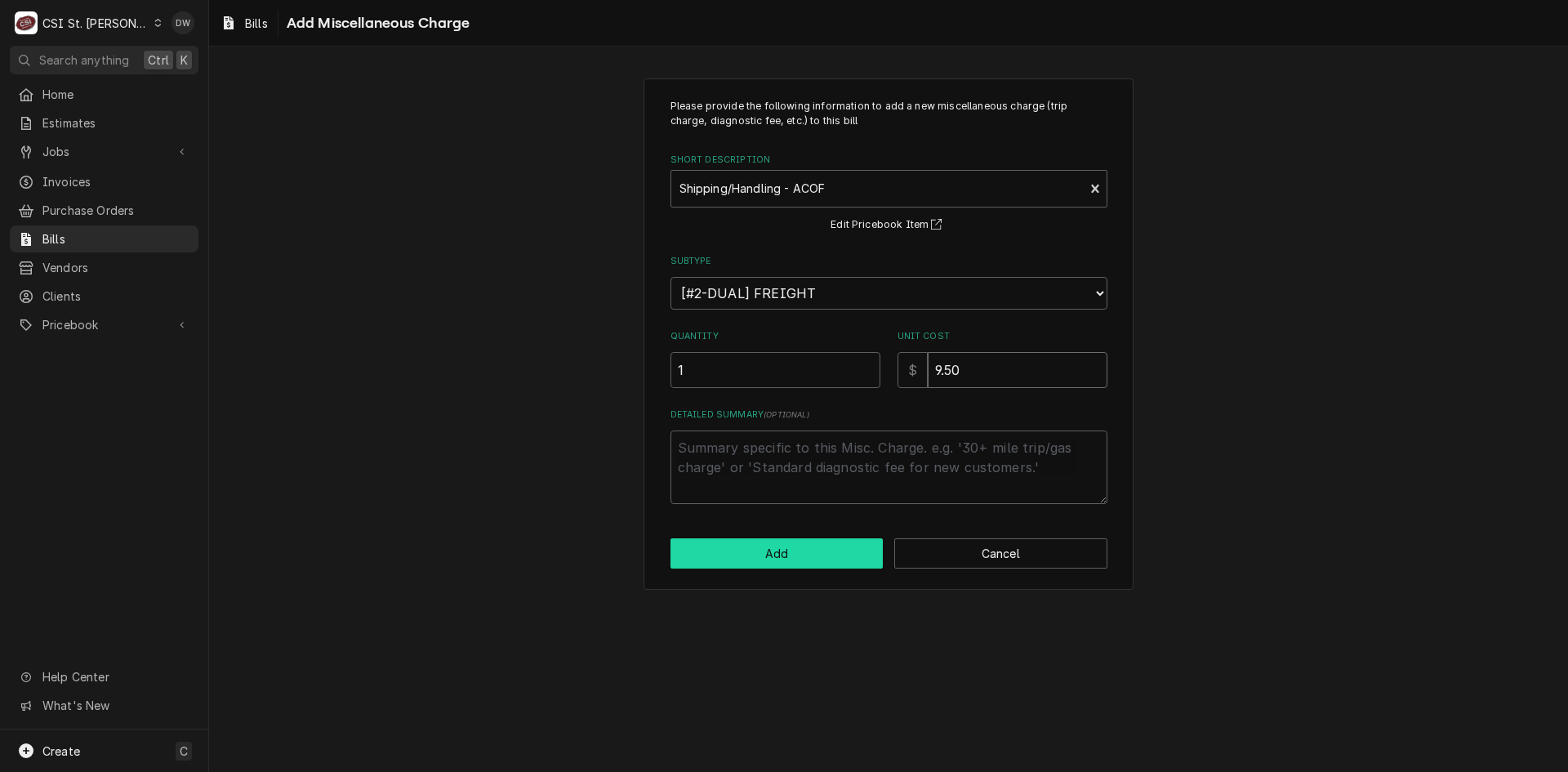
type input "9.50"
click at [822, 550] on button "Add" at bounding box center [777, 553] width 213 height 30
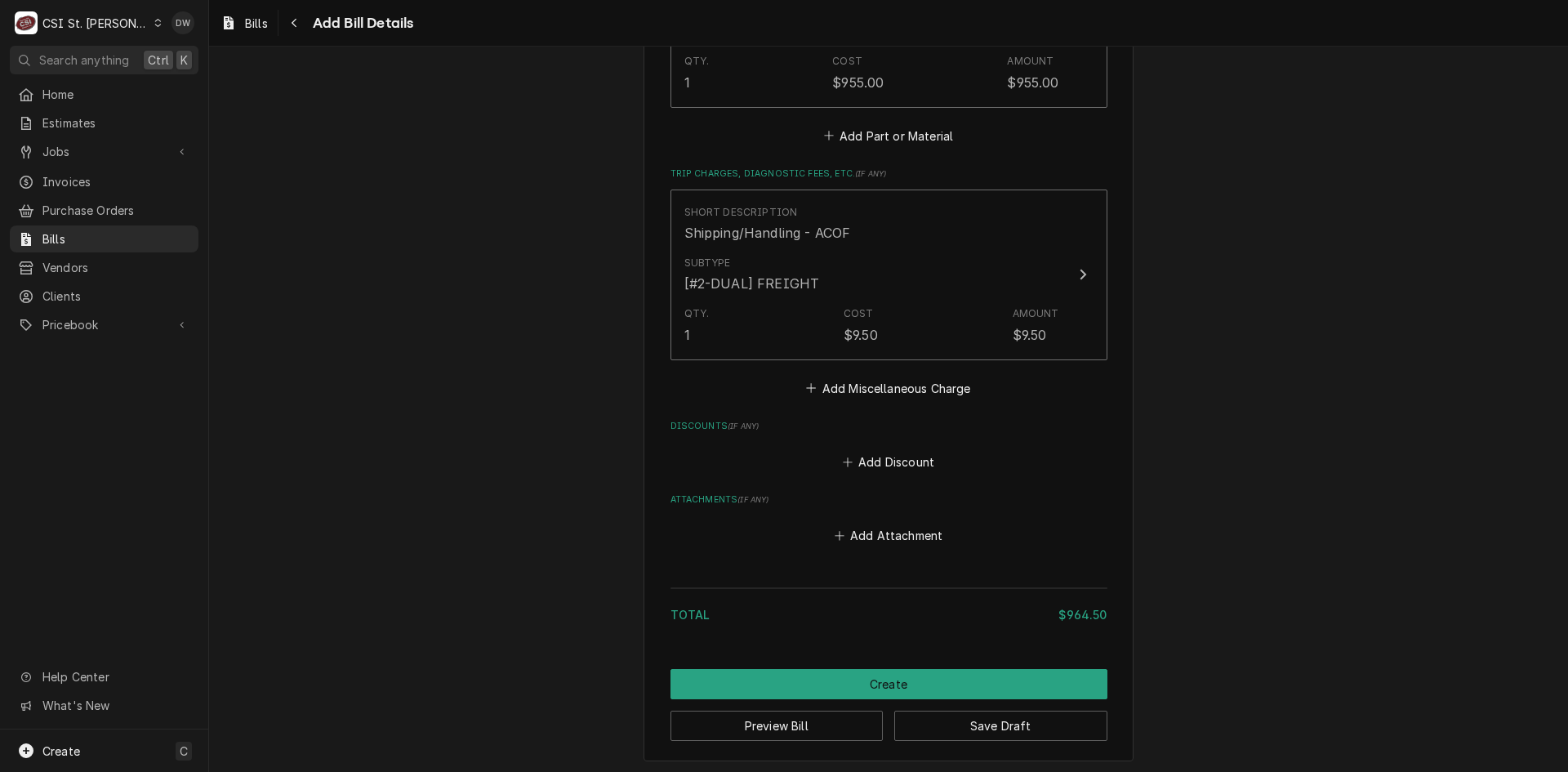
scroll to position [1444, 0]
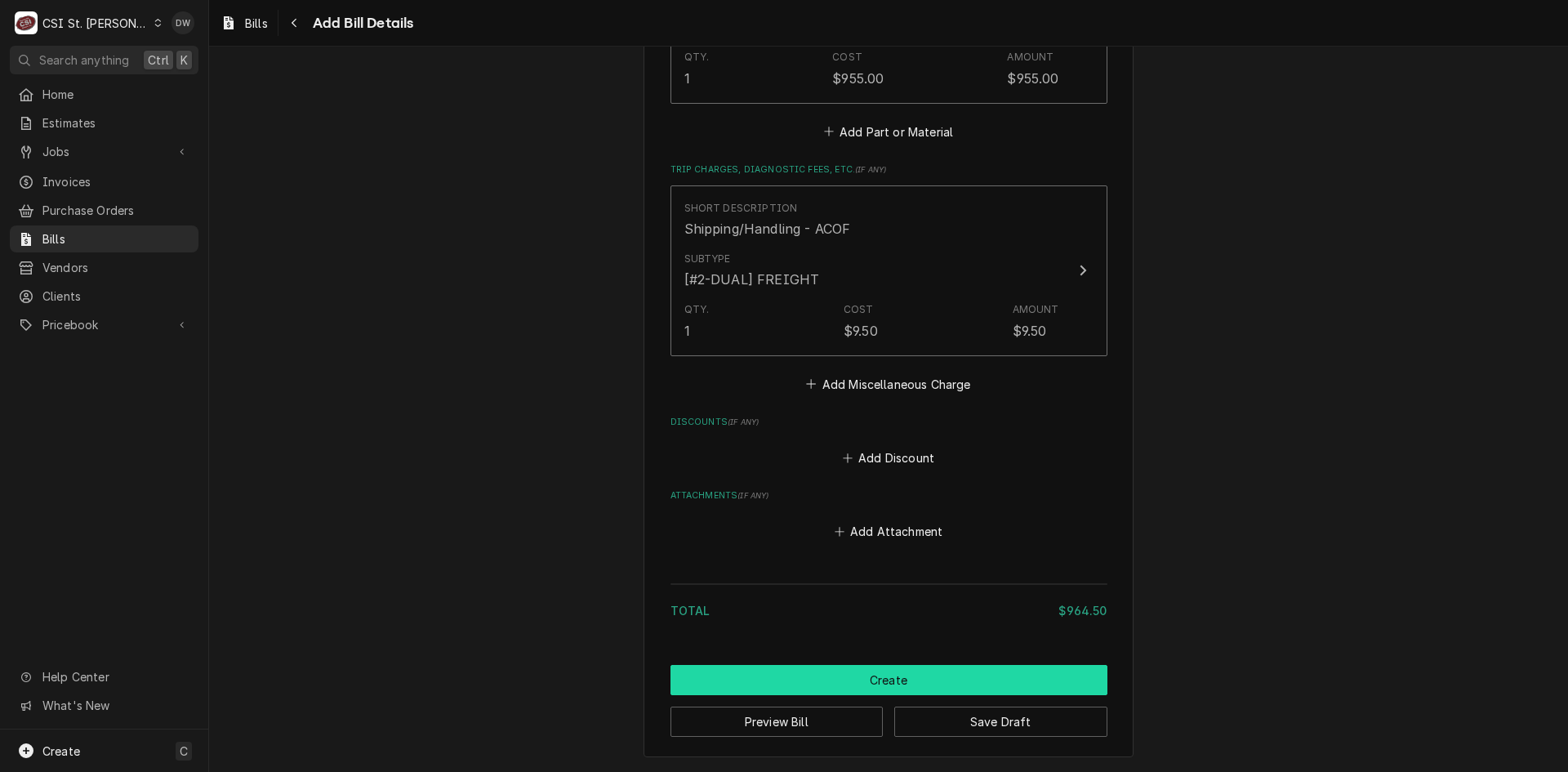
click at [951, 680] on button "Create" at bounding box center [889, 680] width 437 height 30
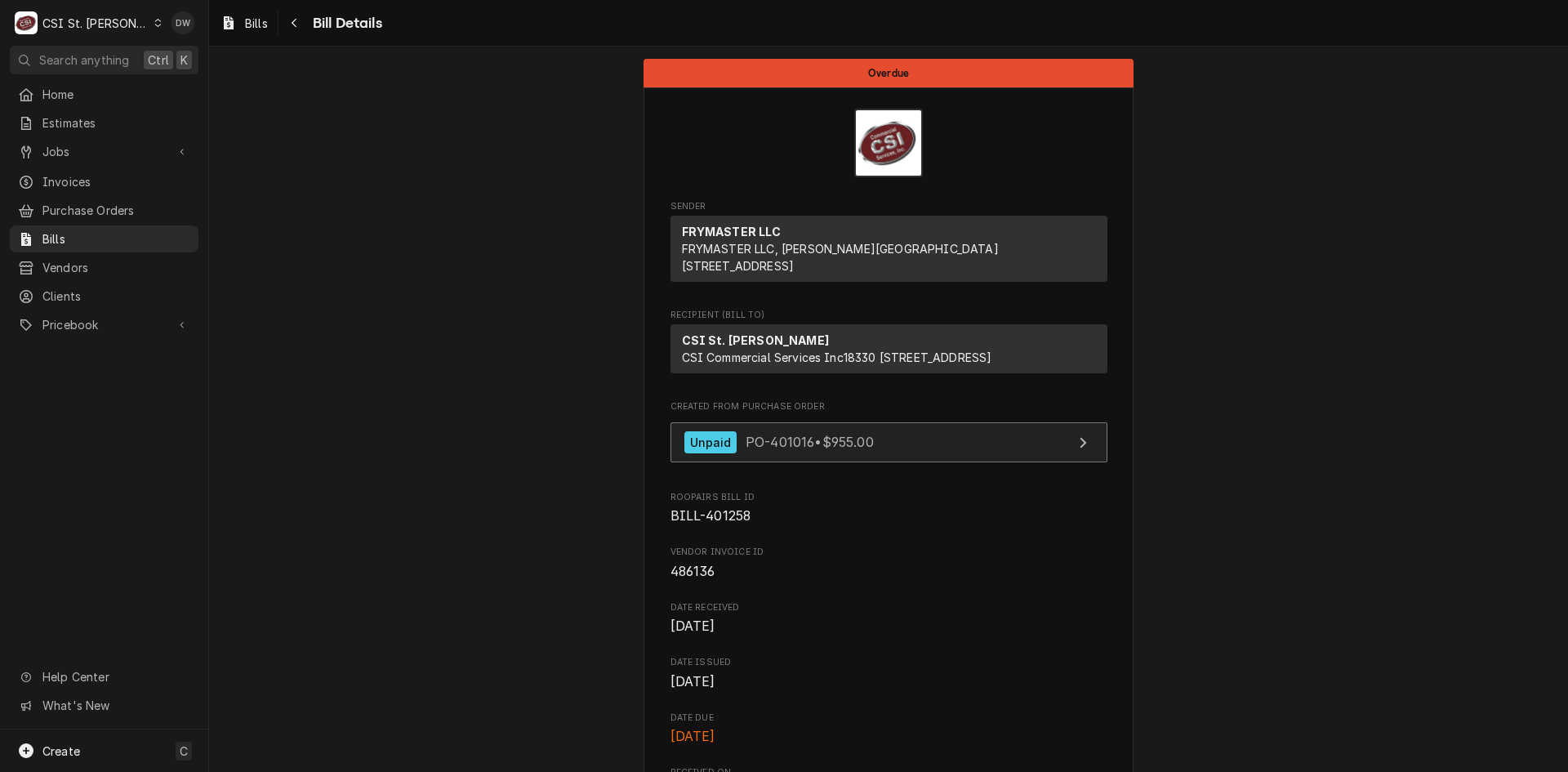
click at [791, 450] on span "PO-401016 • $955.00" at bounding box center [810, 442] width 129 height 17
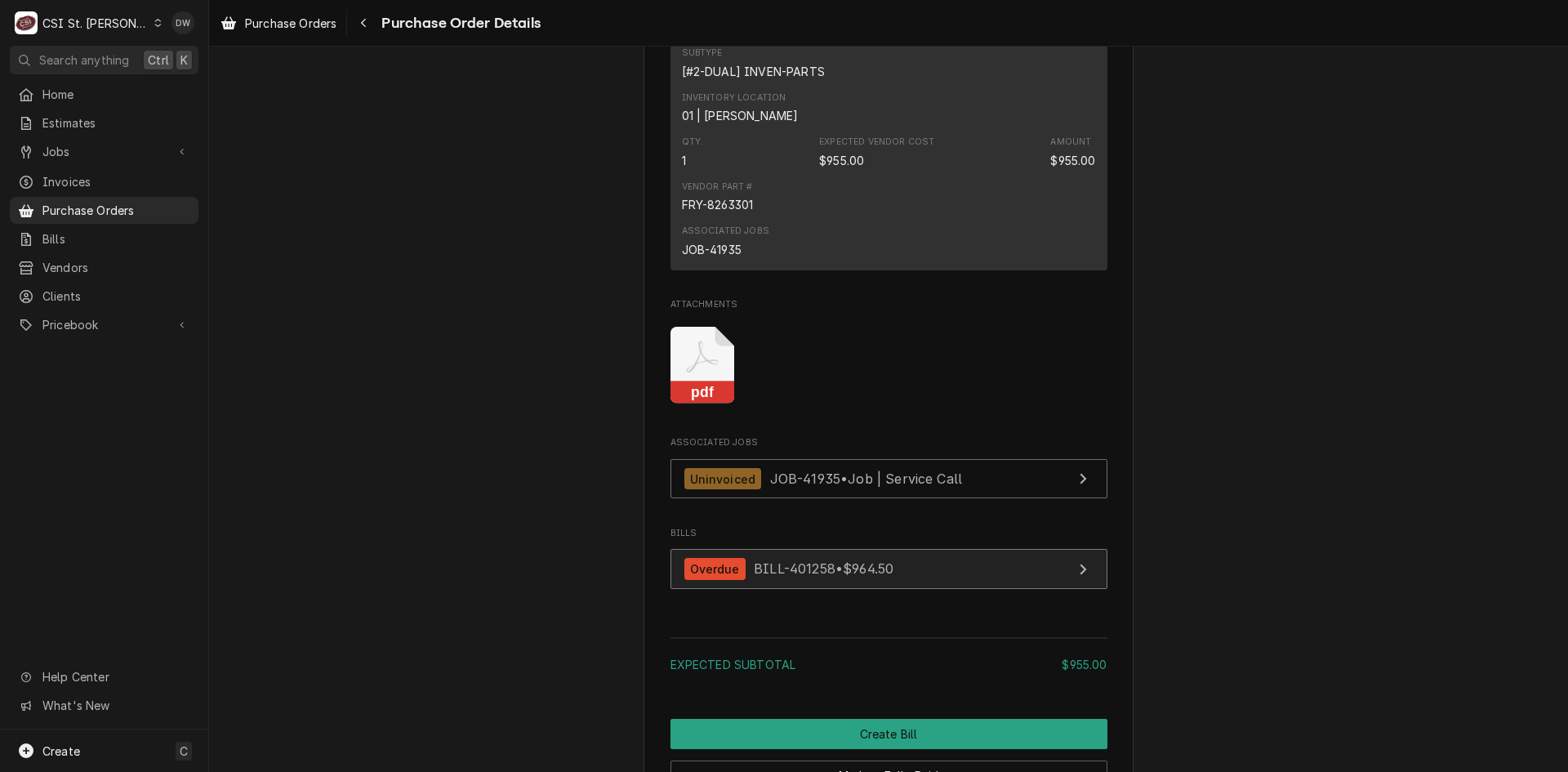
scroll to position [1224, 0]
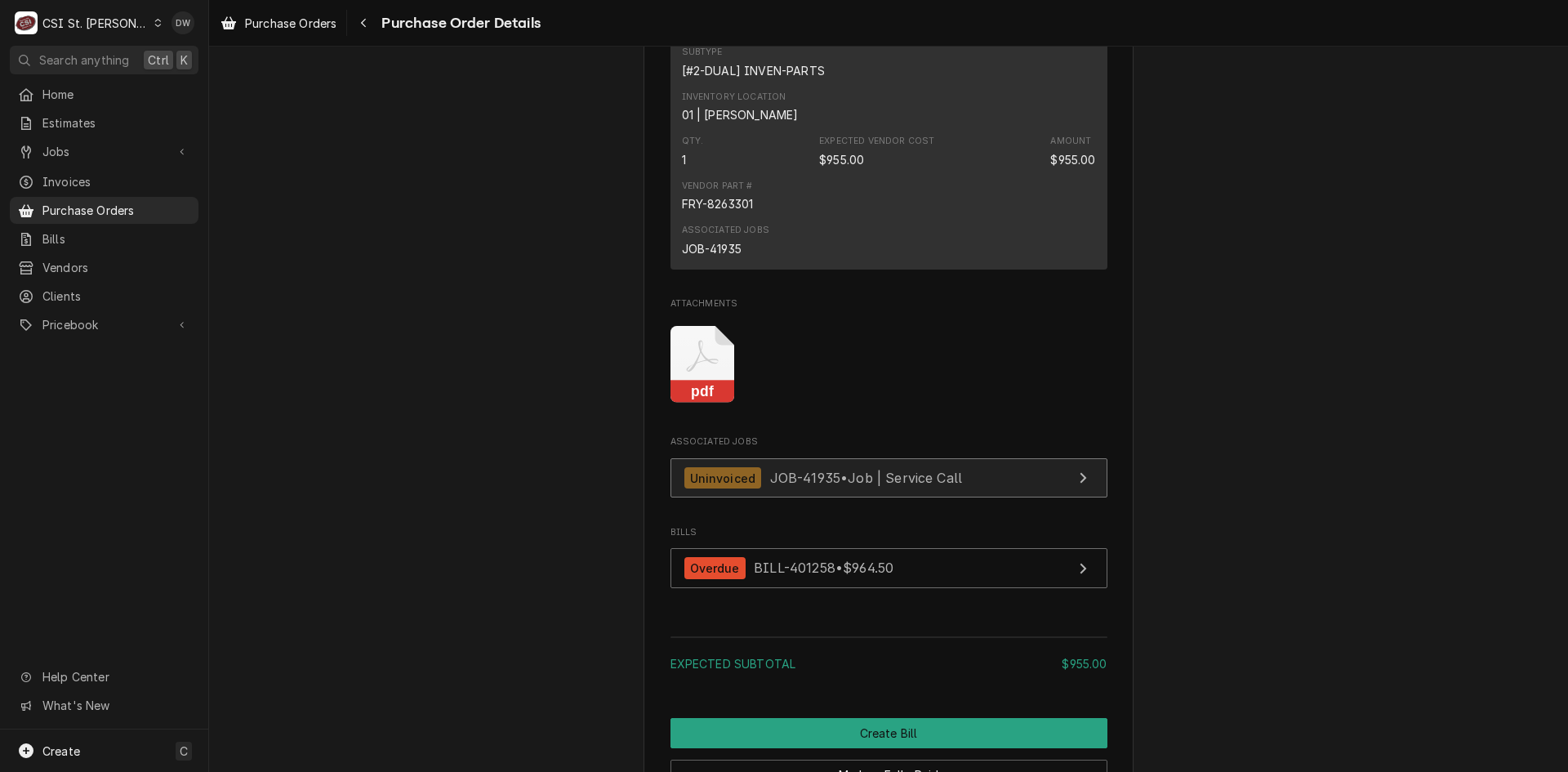
click at [755, 489] on div "Uninvoiced JOB-41935 • Job | Service Call" at bounding box center [823, 478] width 278 height 22
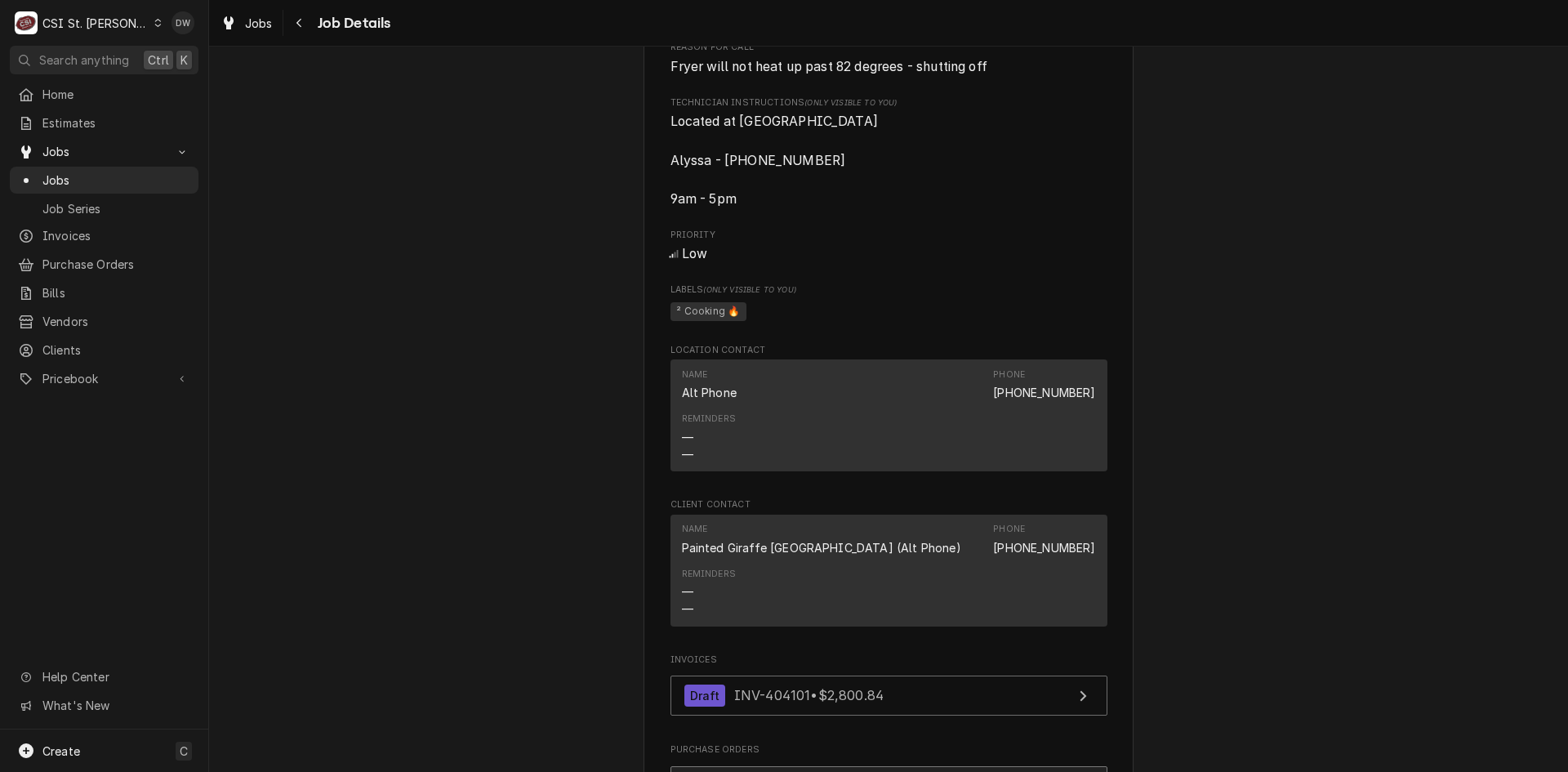
scroll to position [1062, 0]
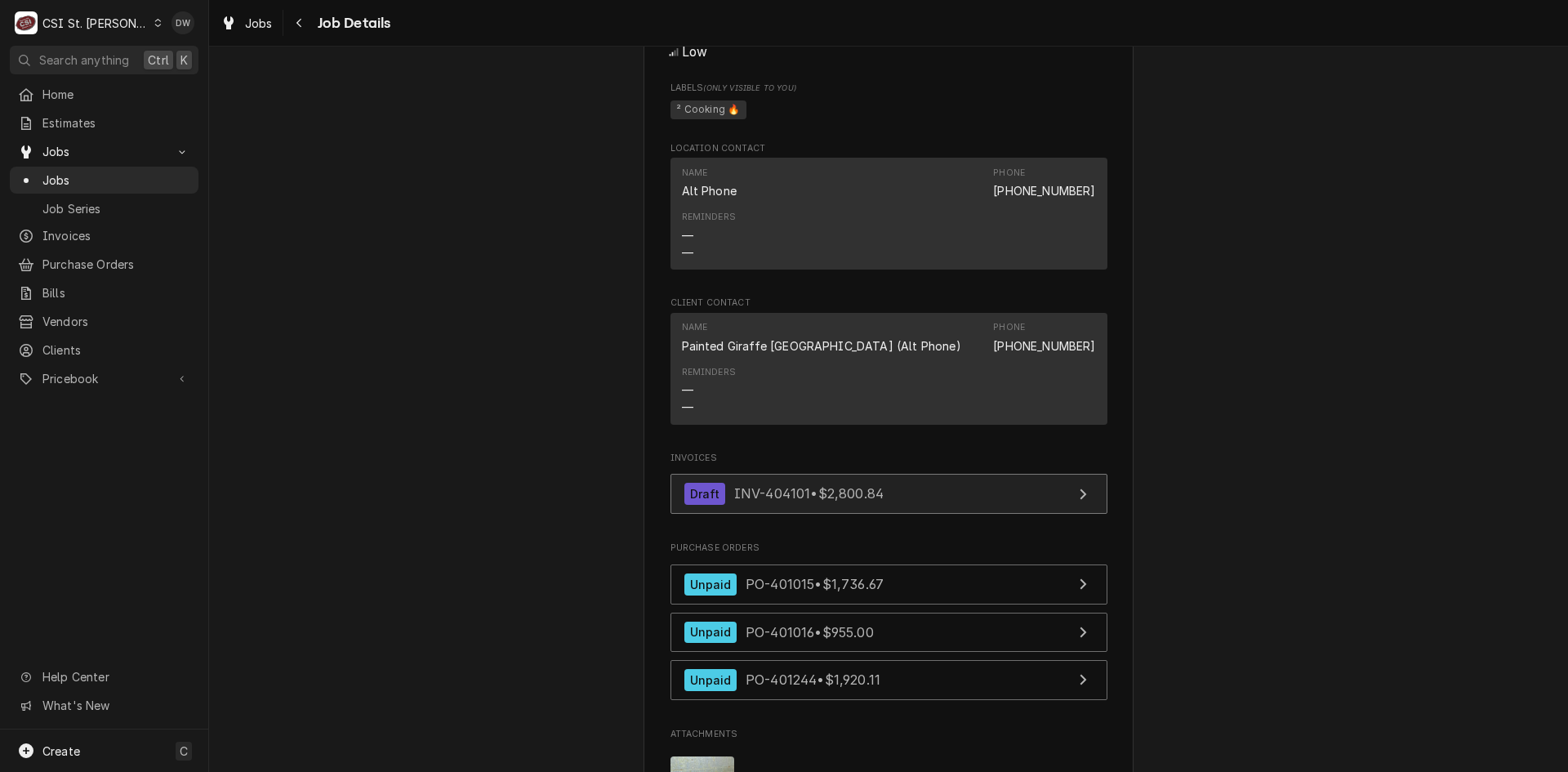
click at [780, 500] on link "Draft INV-404101 • $2,800.84" at bounding box center [889, 493] width 437 height 40
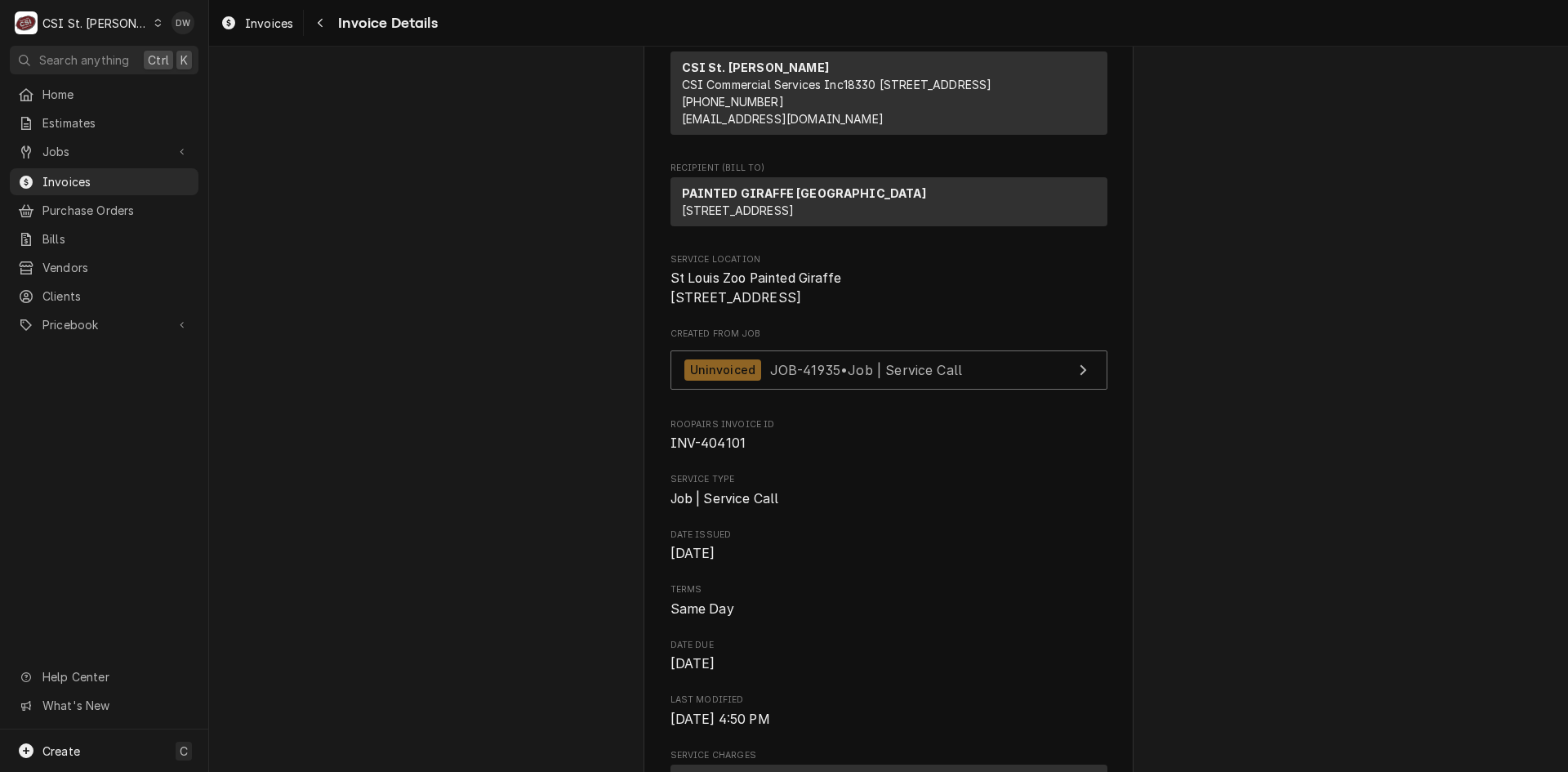
scroll to position [164, 0]
click at [739, 454] on span "INV-404101" at bounding box center [889, 444] width 437 height 19
drag, startPoint x: 737, startPoint y: 495, endPoint x: 696, endPoint y: 496, distance: 41.0
click at [696, 452] on span "INV-404101" at bounding box center [709, 444] width 76 height 16
copy span "404101"
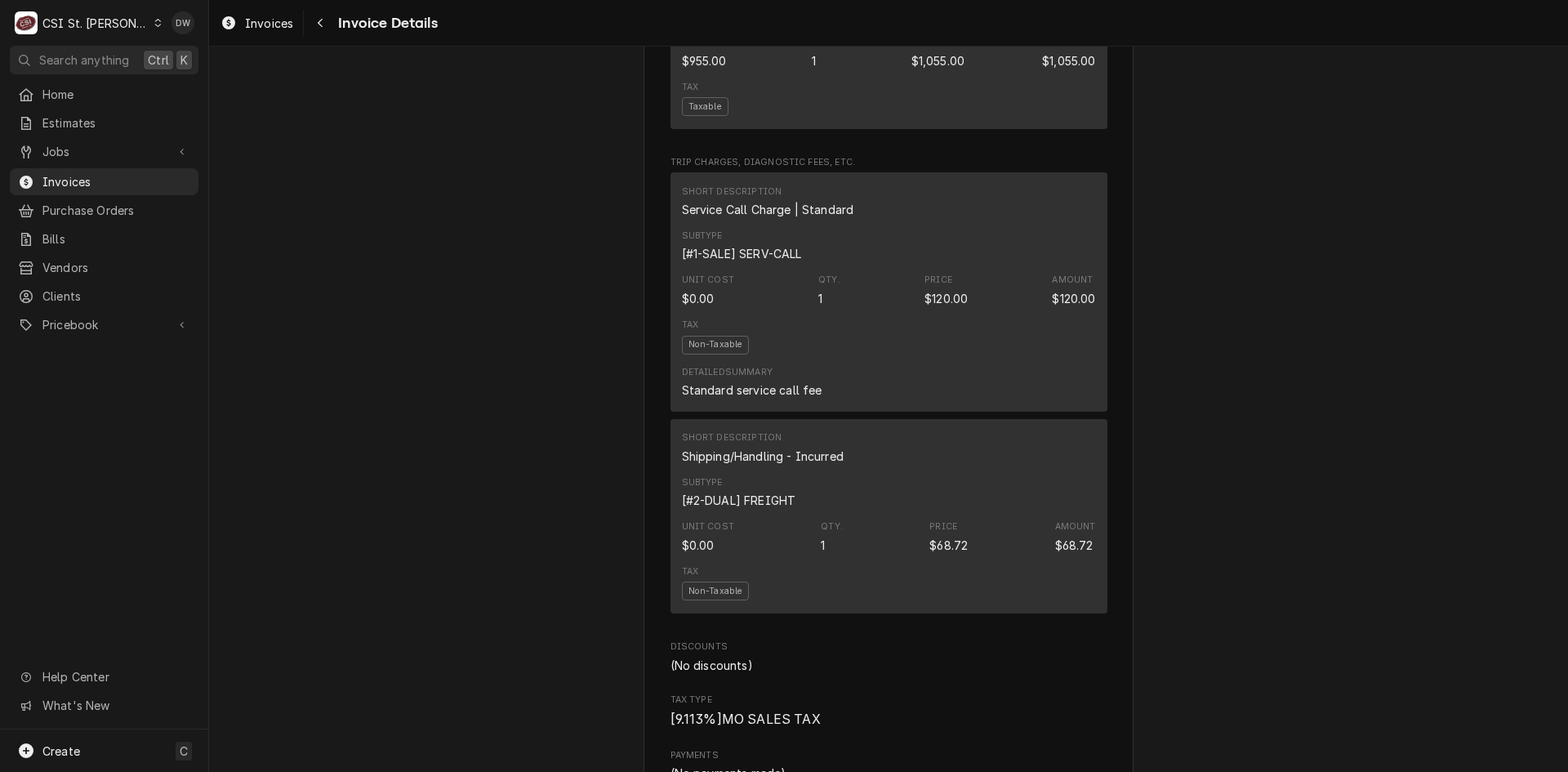
scroll to position [1879, 0]
